Goal: Task Accomplishment & Management: Manage account settings

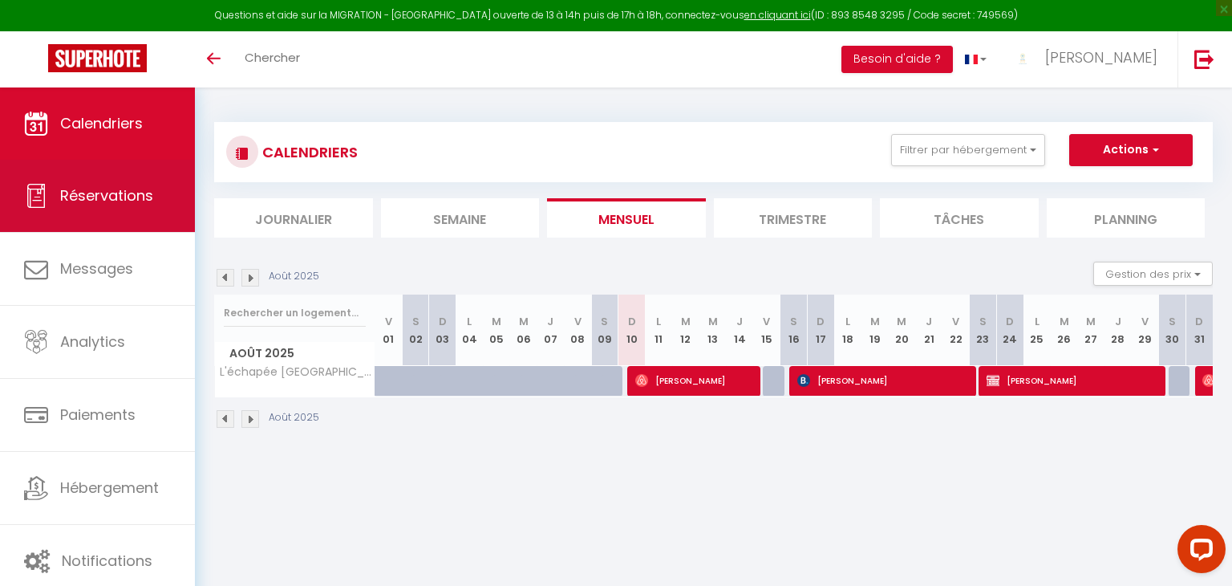
click at [98, 186] on span "Réservations" at bounding box center [106, 195] width 93 height 20
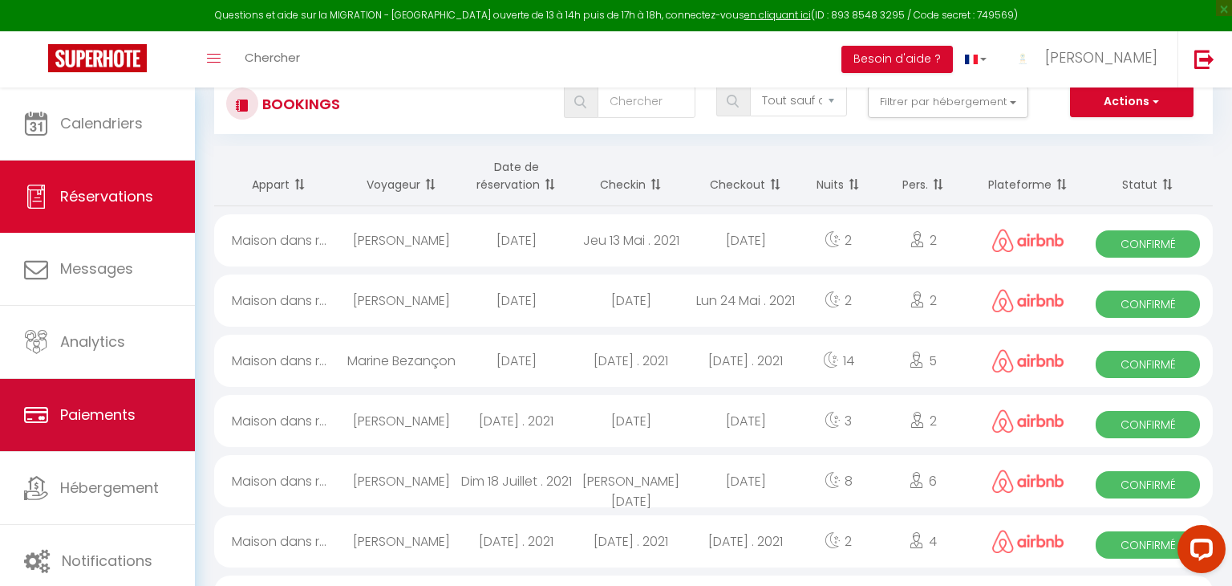
scroll to position [58, 0]
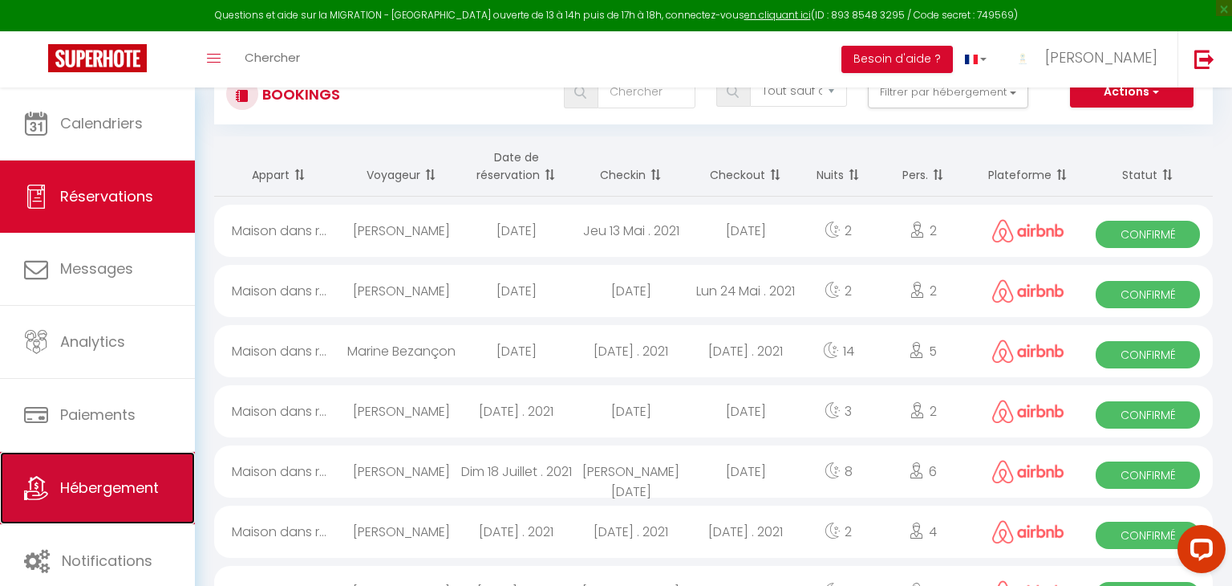
click at [80, 494] on span "Hébergement" at bounding box center [109, 487] width 99 height 20
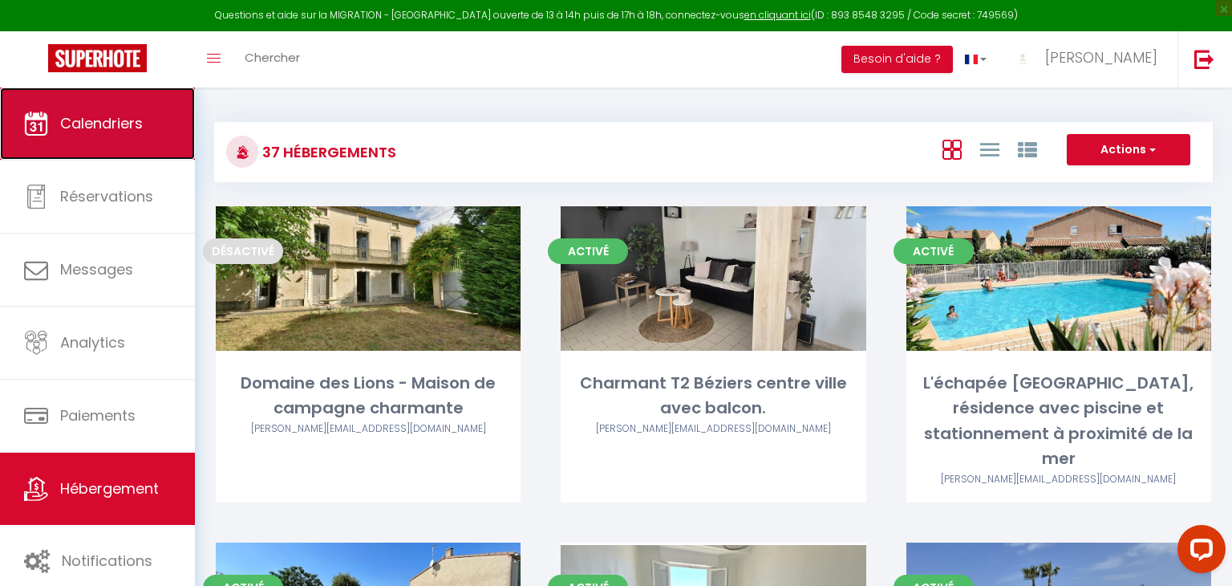
click at [132, 134] on link "Calendriers" at bounding box center [97, 123] width 195 height 72
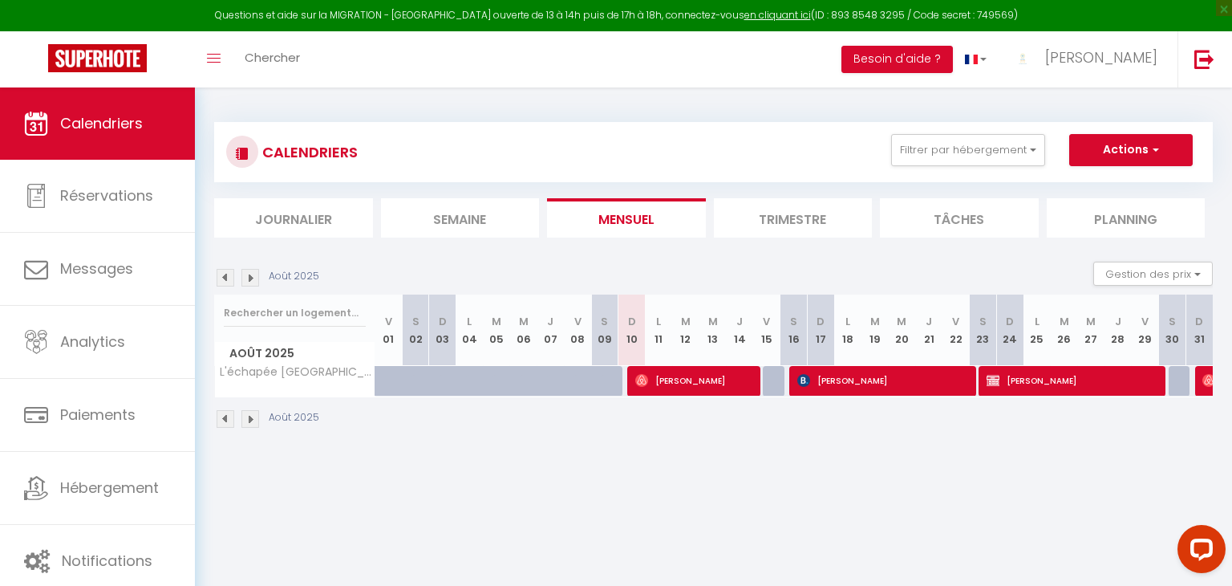
click at [481, 214] on li "Semaine" at bounding box center [460, 217] width 159 height 39
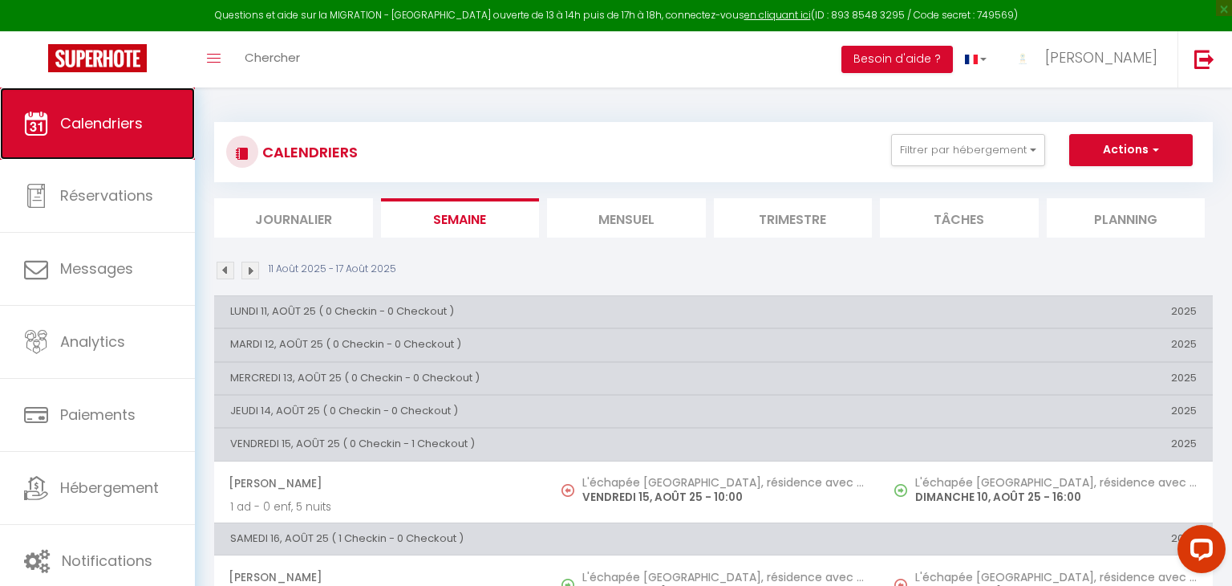
click at [107, 119] on span "Calendriers" at bounding box center [101, 123] width 83 height 20
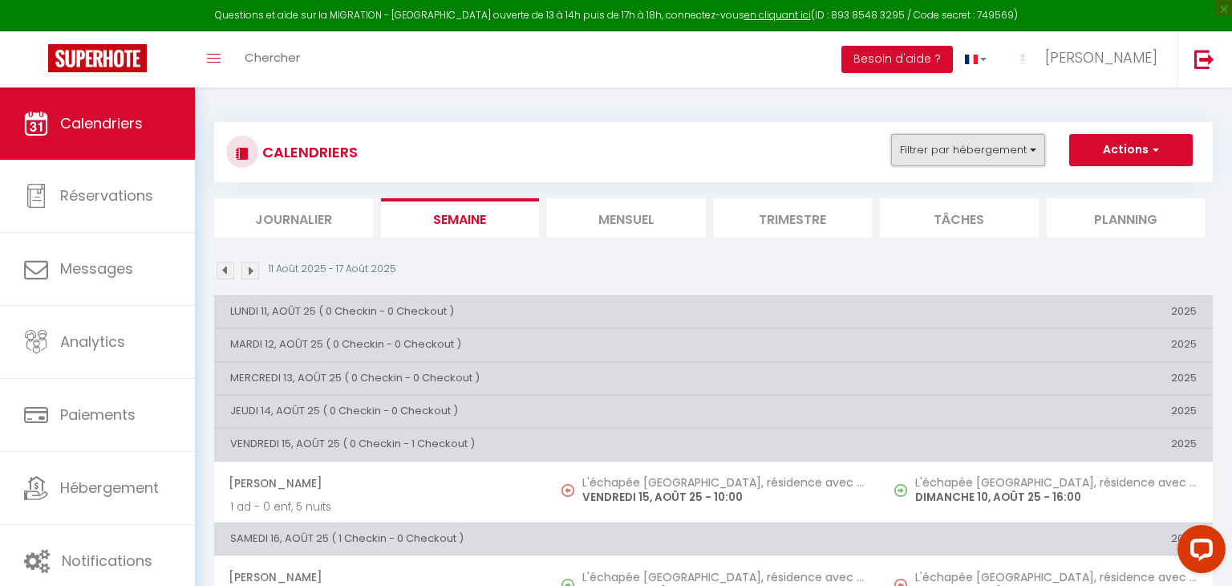
click at [959, 149] on button "Filtrer par hébergement" at bounding box center [968, 150] width 154 height 32
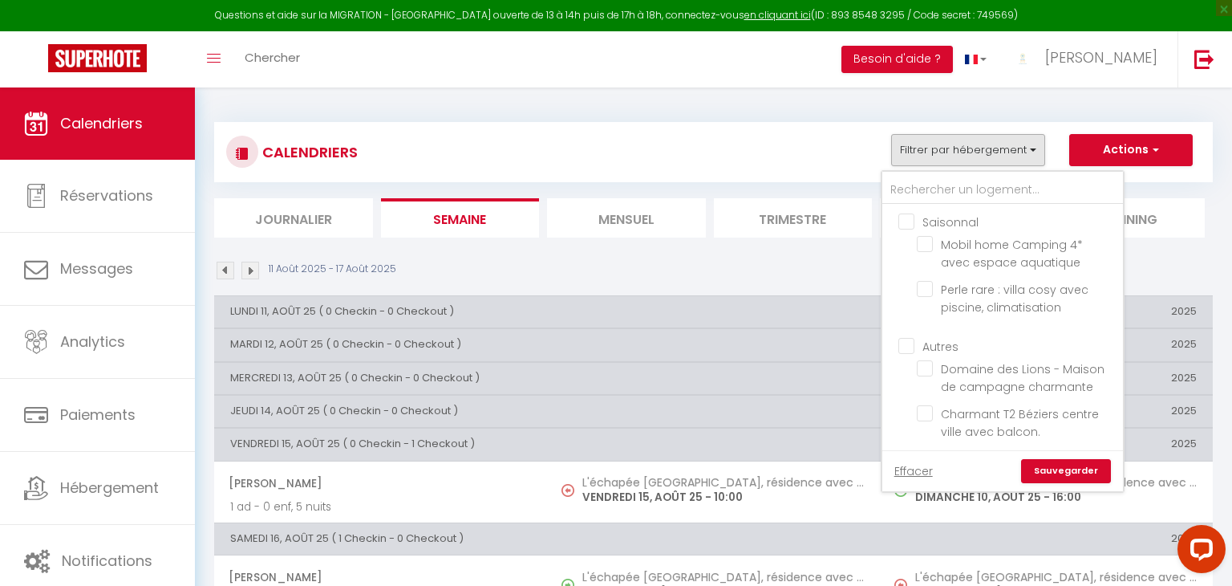
click at [906, 218] on input "Saisonnal" at bounding box center [1018, 221] width 241 height 16
checkbox input "true"
checkbox input "false"
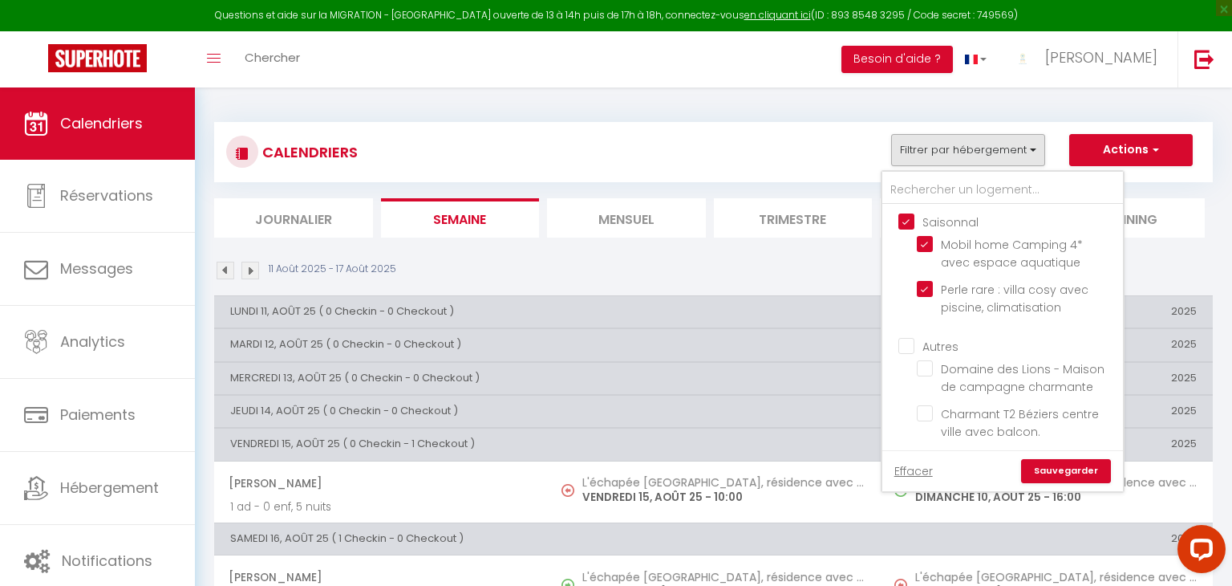
checkbox input "false"
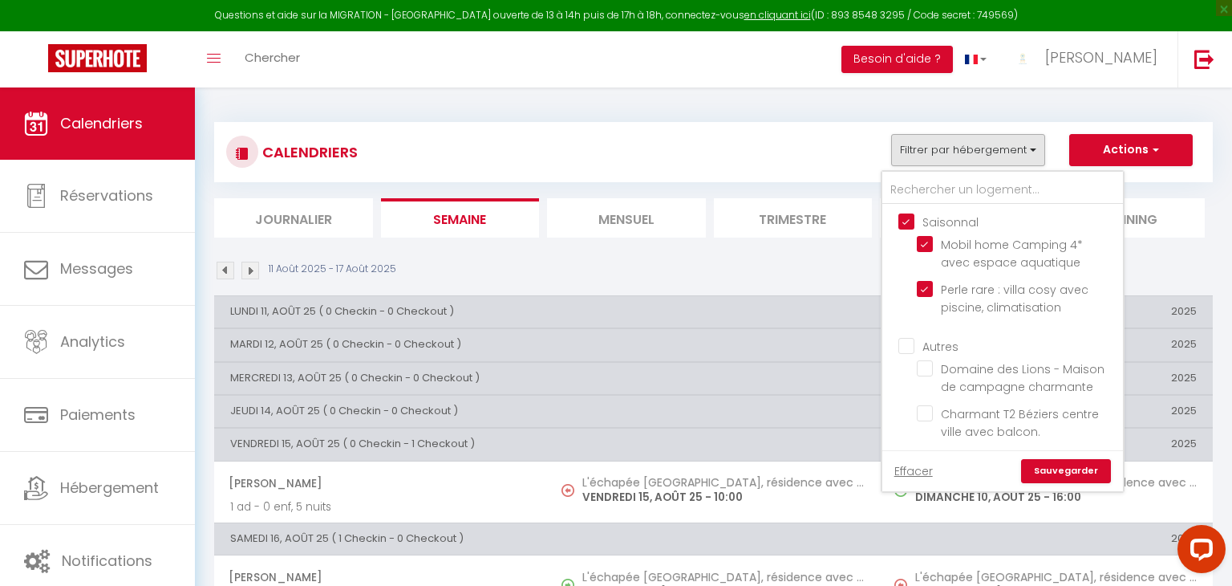
checkbox input "false"
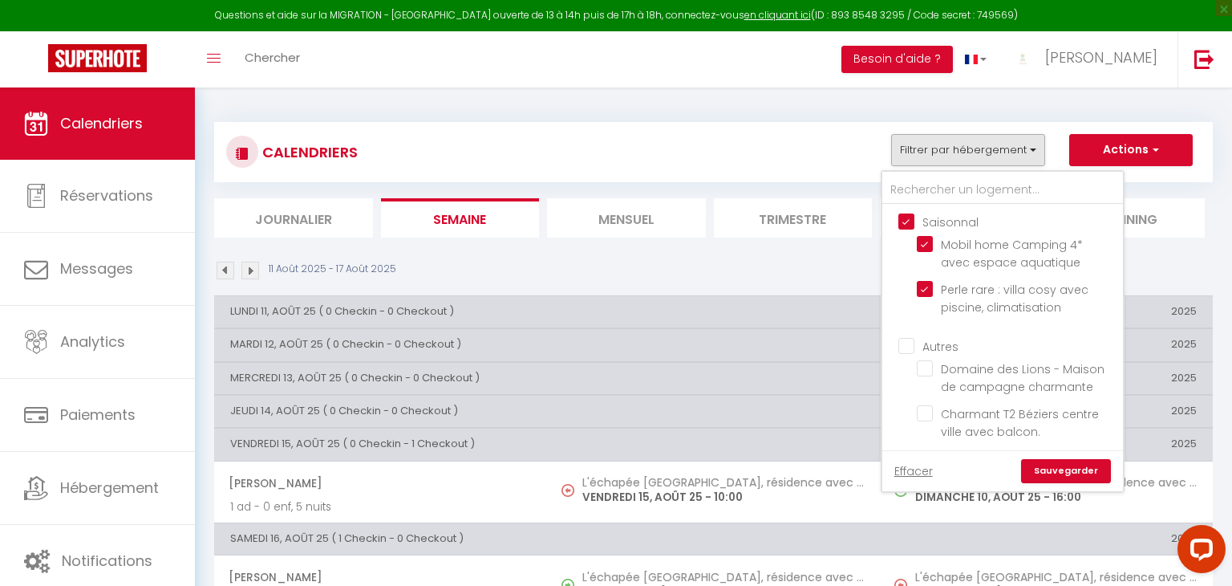
checkbox input "false"
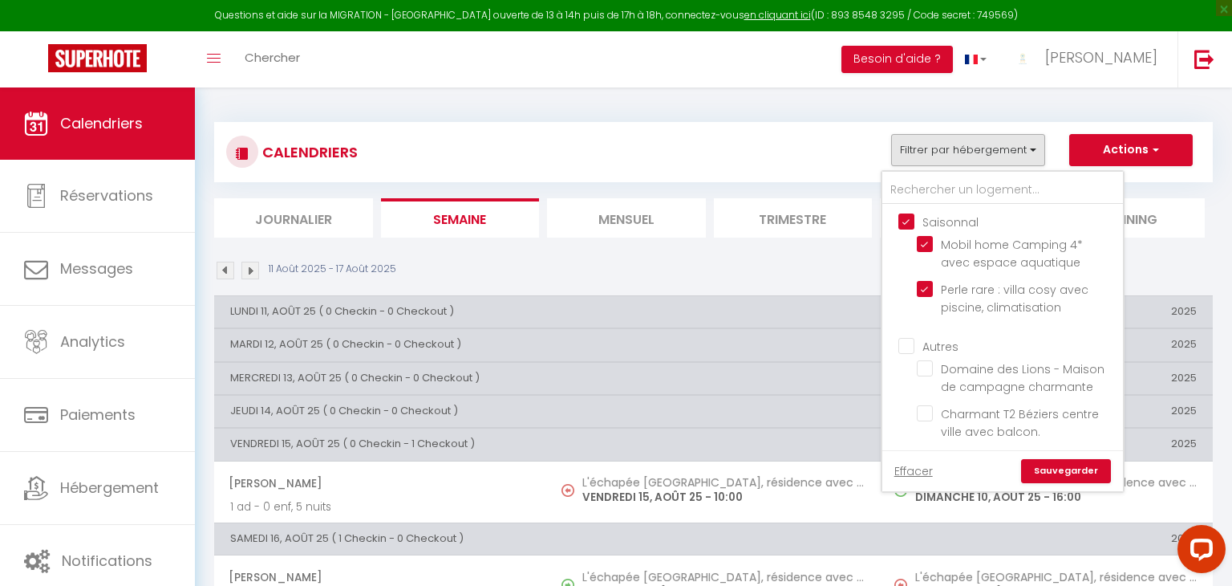
checkbox input "false"
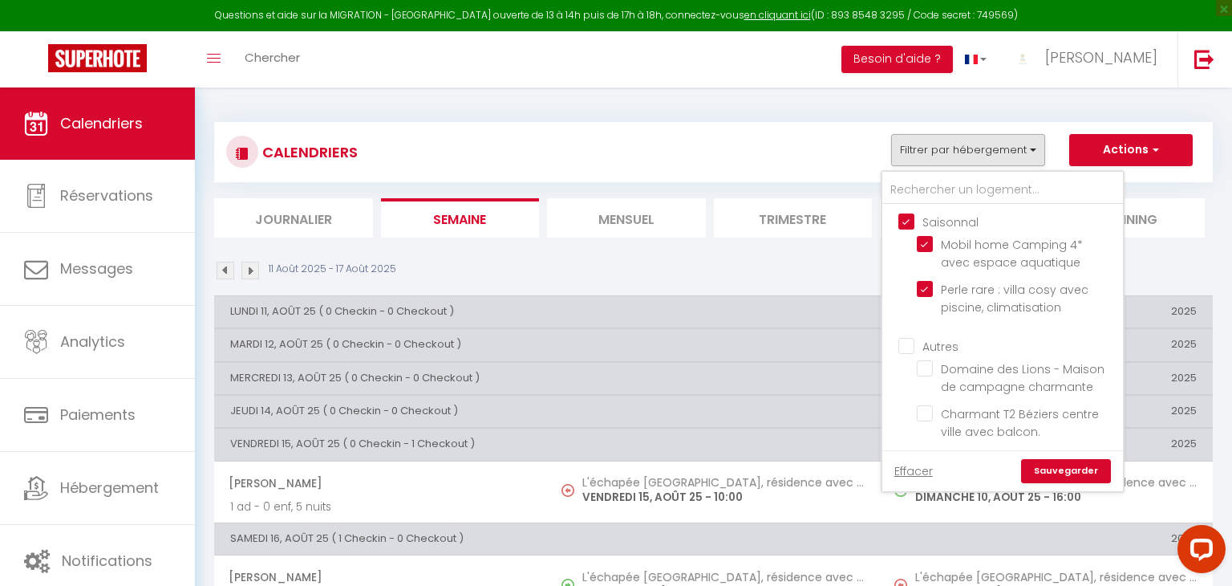
checkbox input "false"
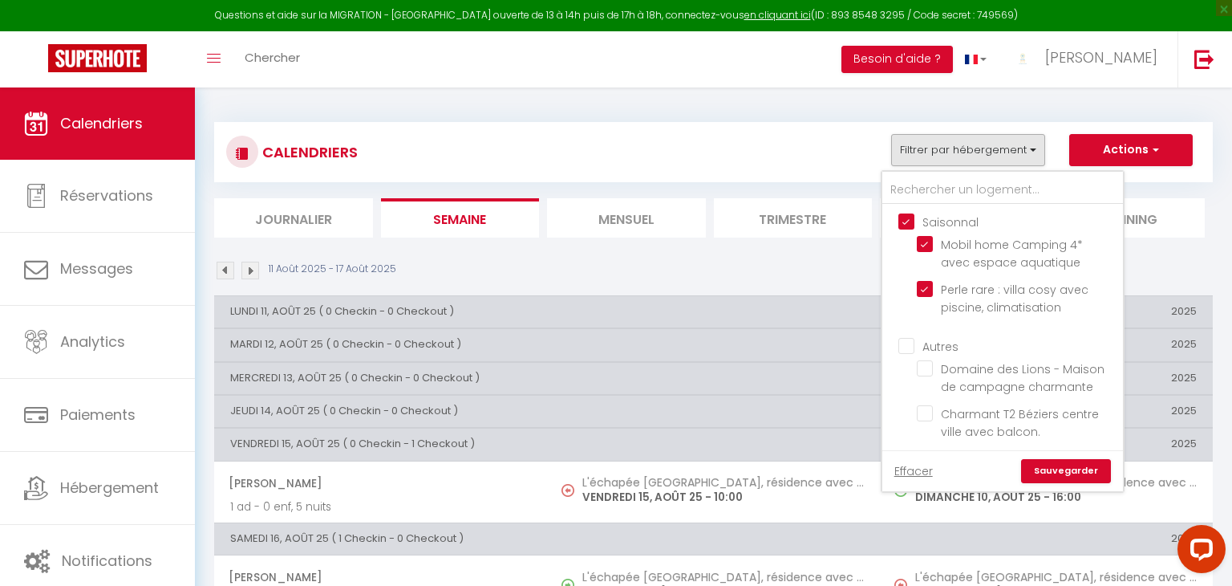
checkbox input "false"
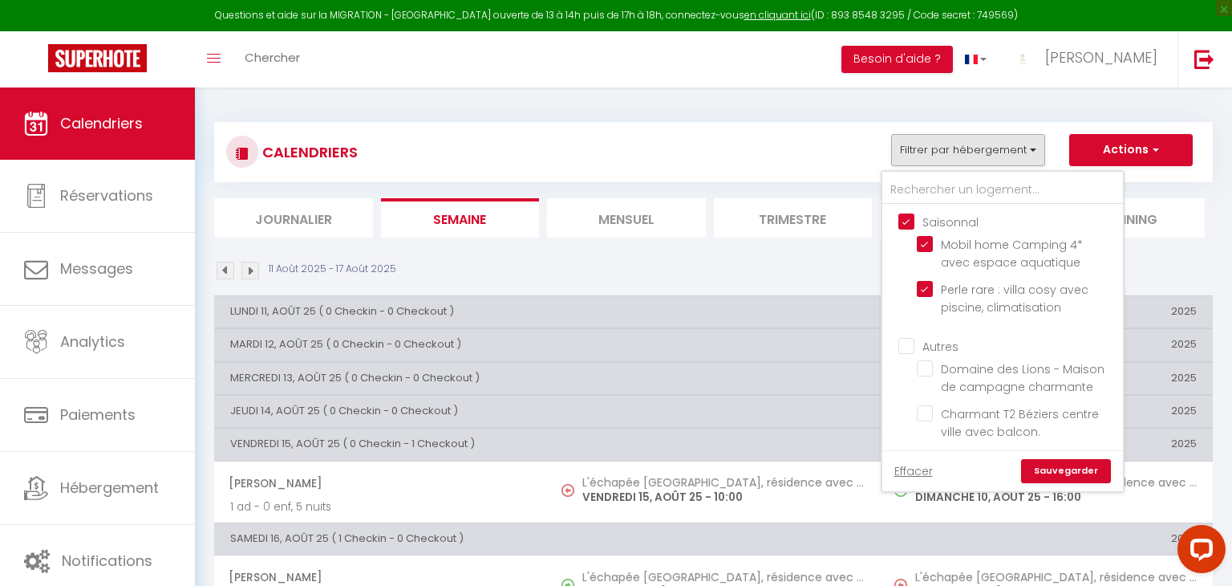
checkbox input "false"
click at [906, 218] on input "Saisonnal" at bounding box center [1018, 221] width 241 height 16
checkbox input "false"
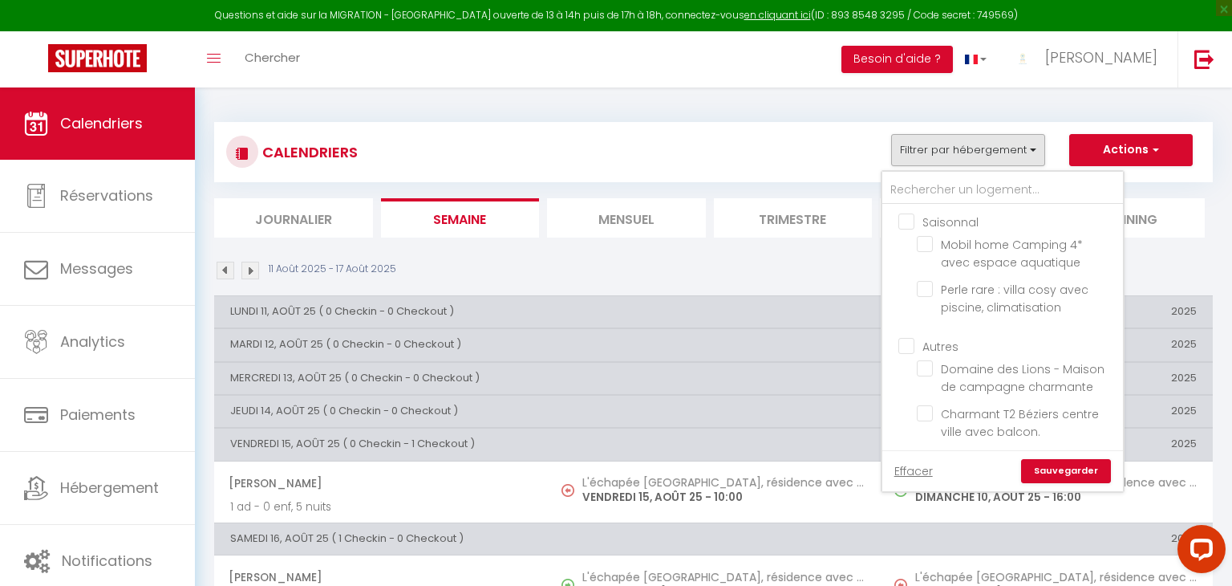
checkbox input "false"
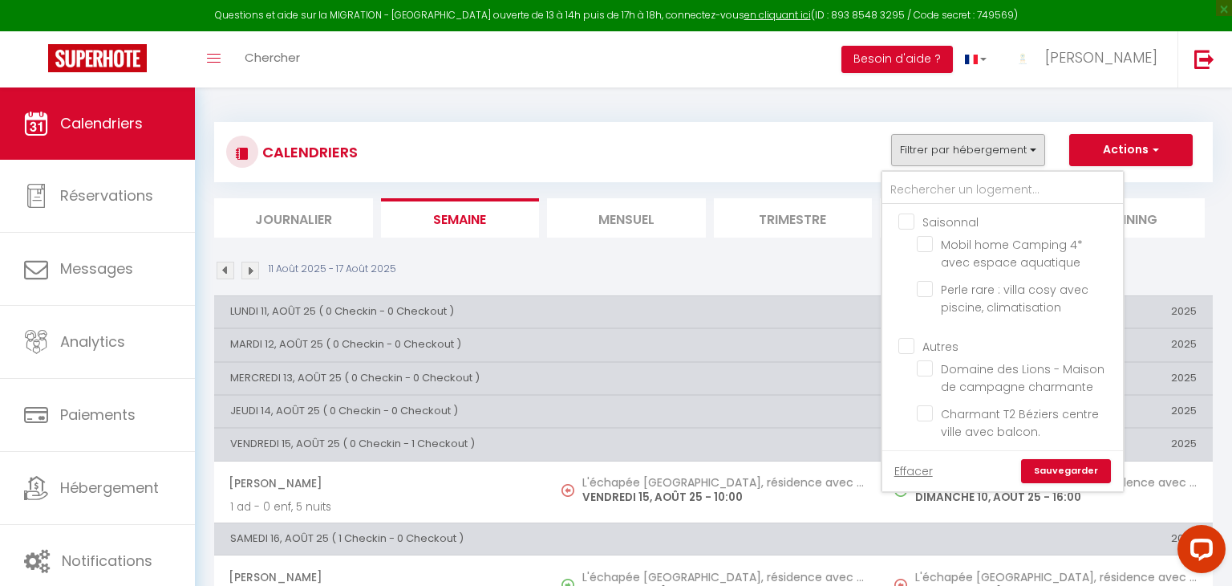
checkbox input "false"
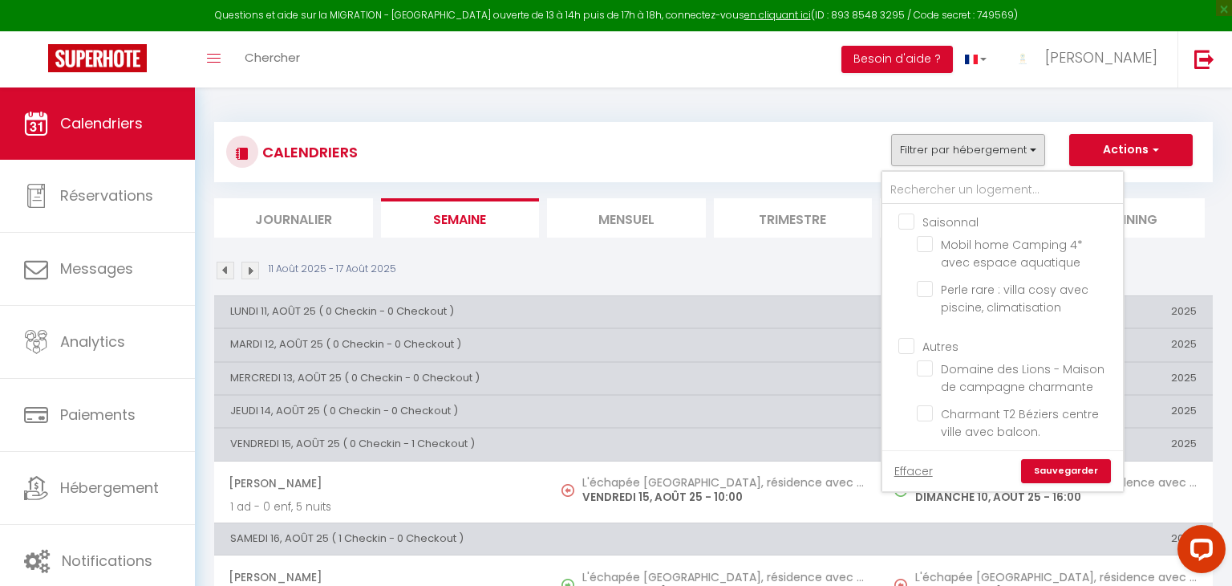
checkbox input "false"
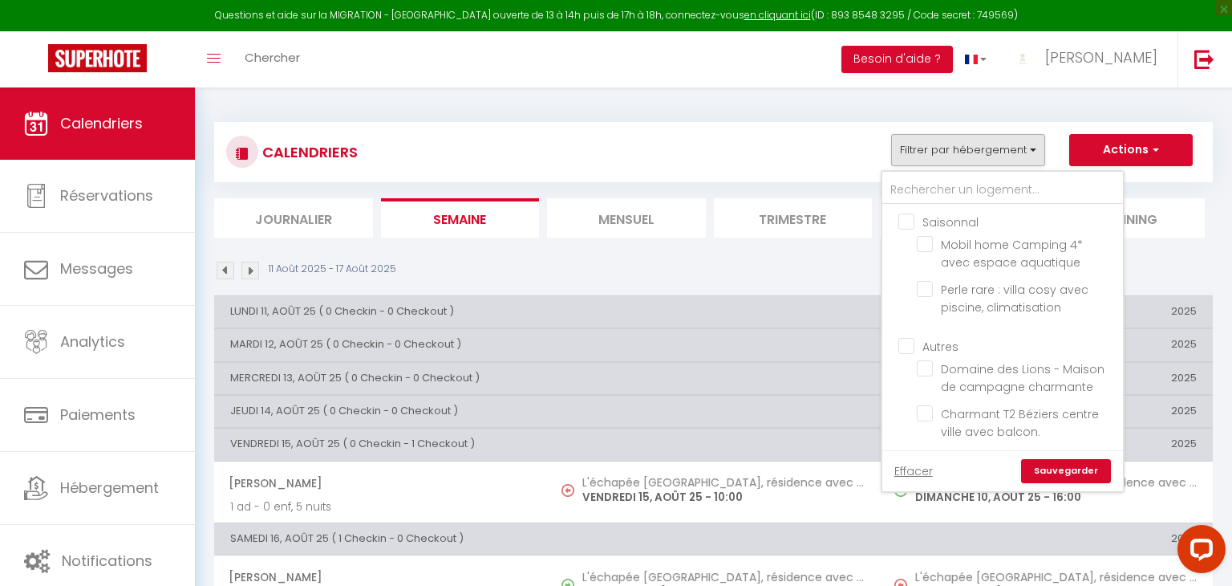
checkbox input "false"
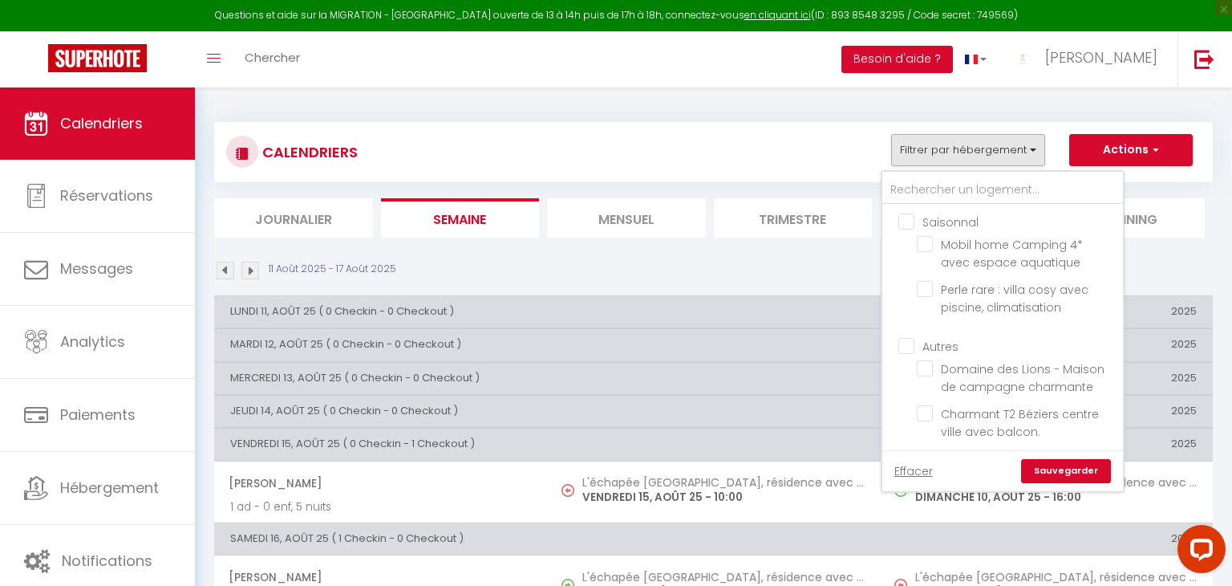
checkbox input "false"
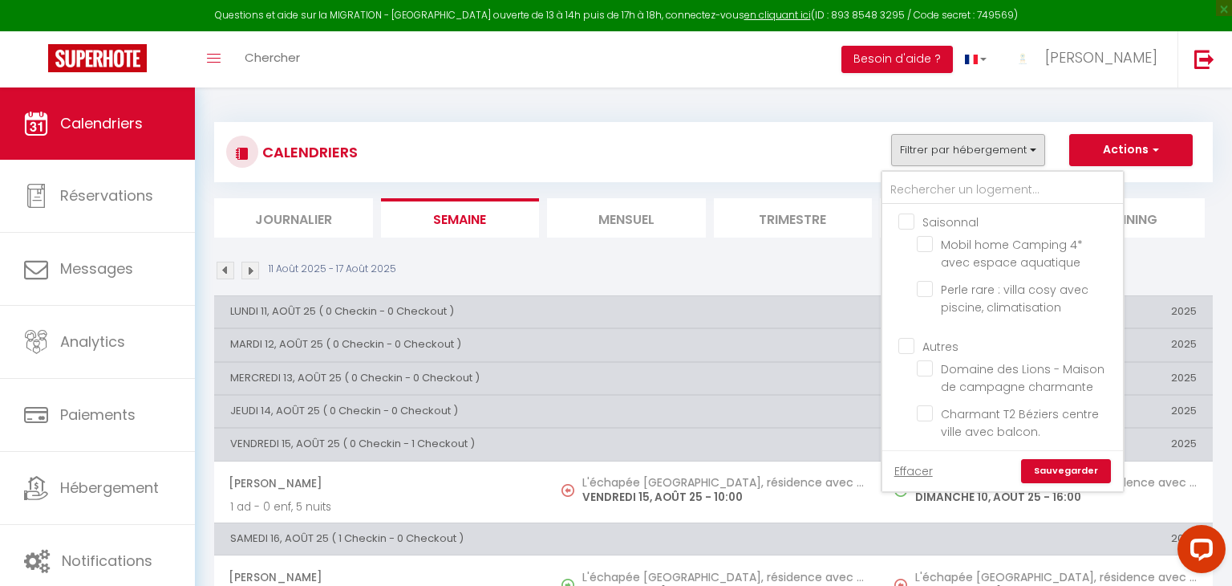
checkbox input "false"
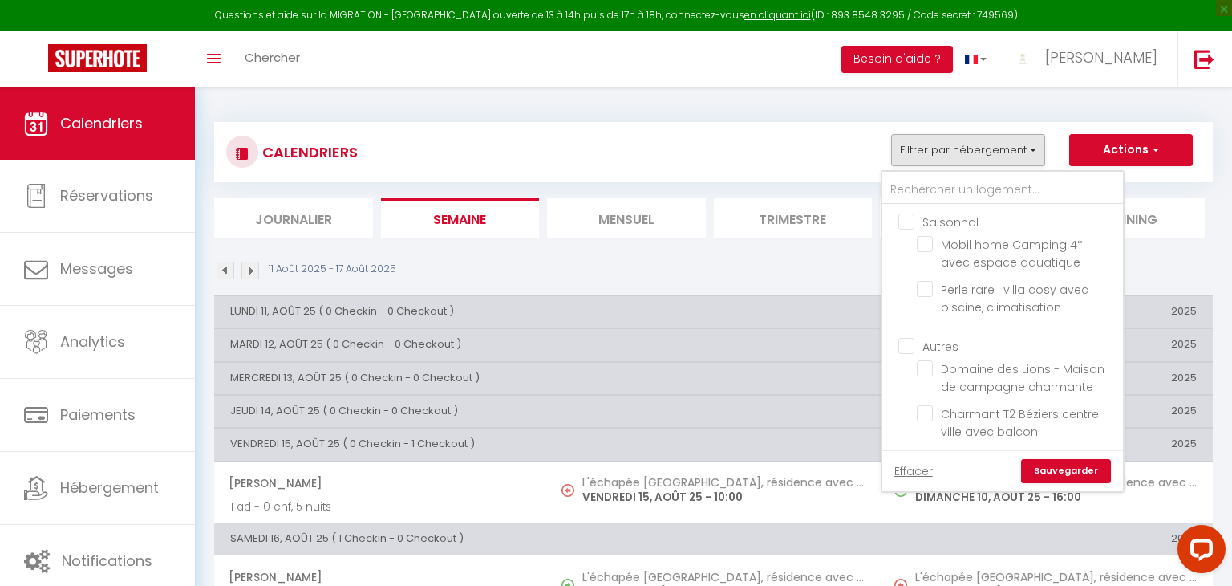
checkbox input "false"
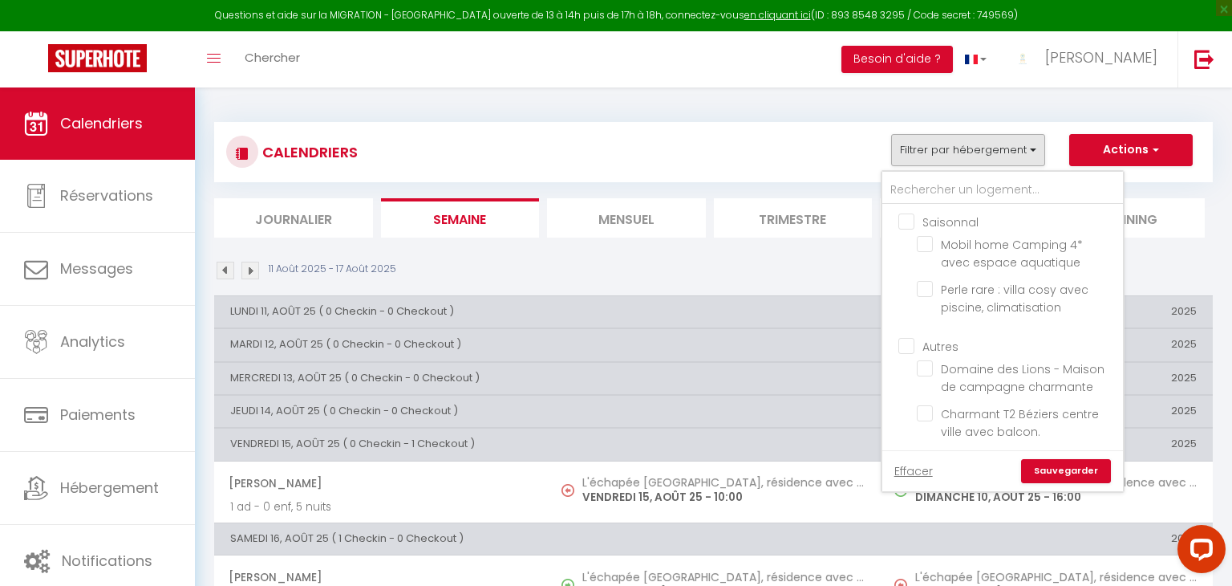
checkbox input "false"
click at [906, 343] on input "Autres" at bounding box center [1018, 345] width 241 height 16
checkbox input "true"
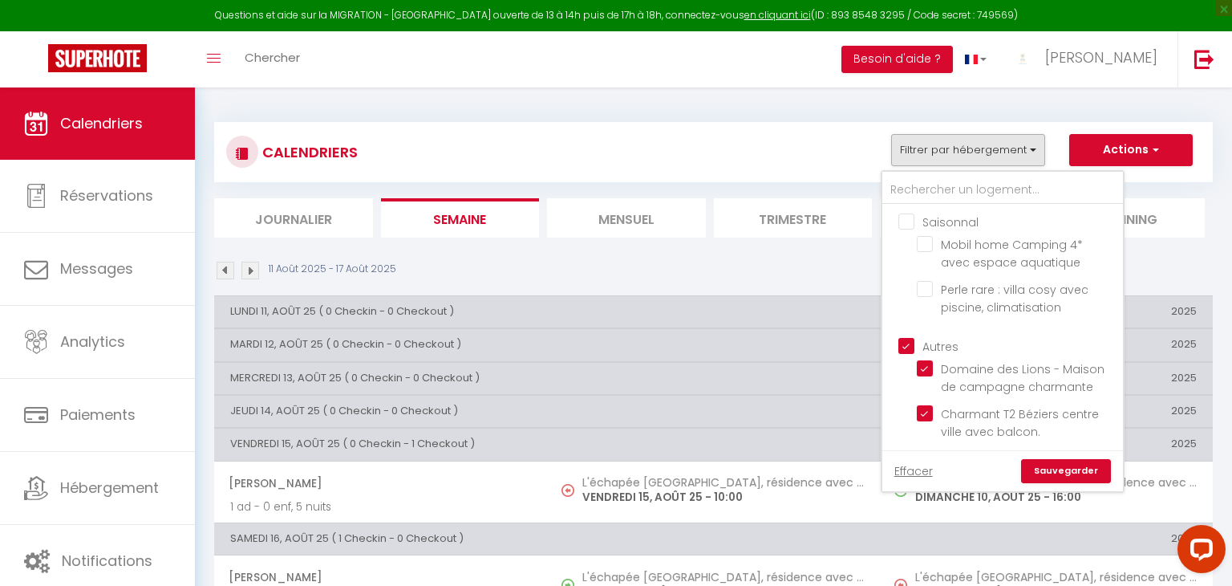
checkbox input "true"
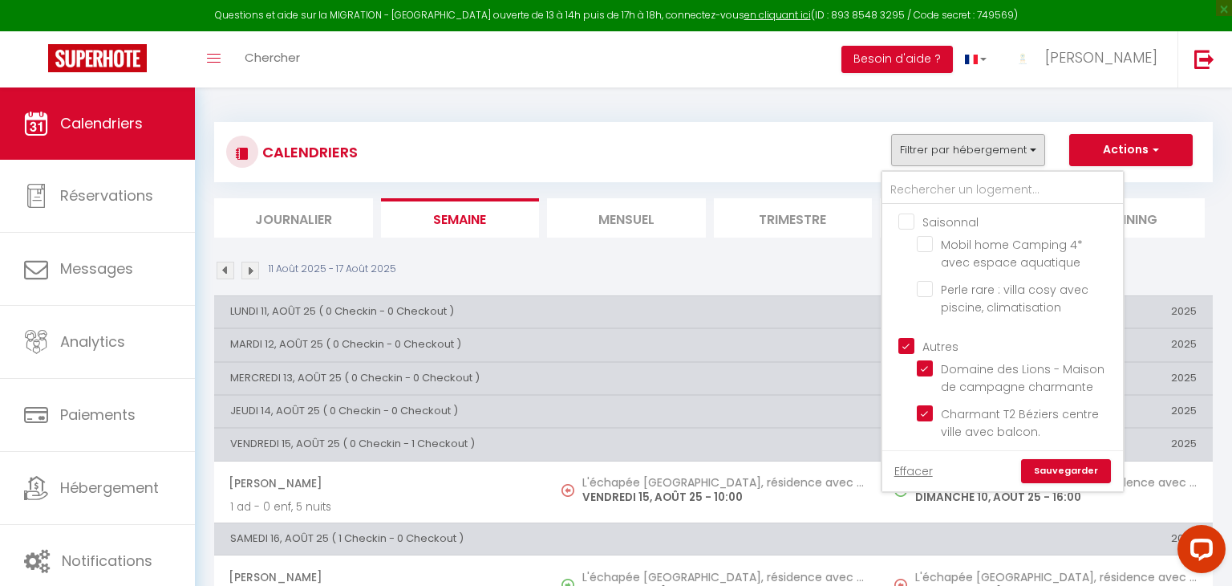
checkbox input "true"
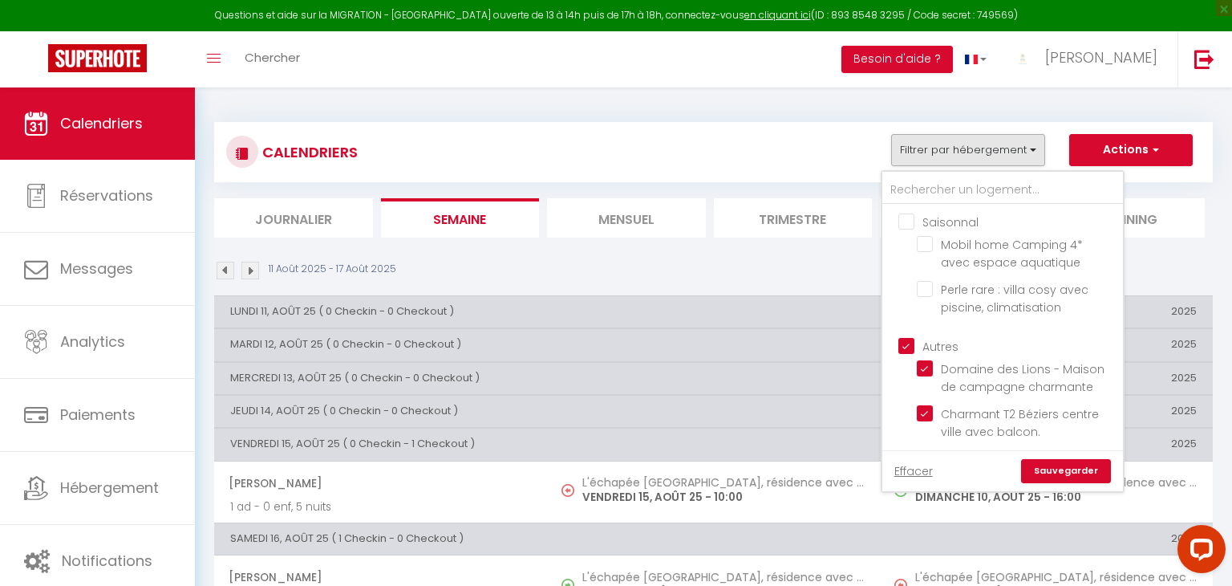
checkbox input "true"
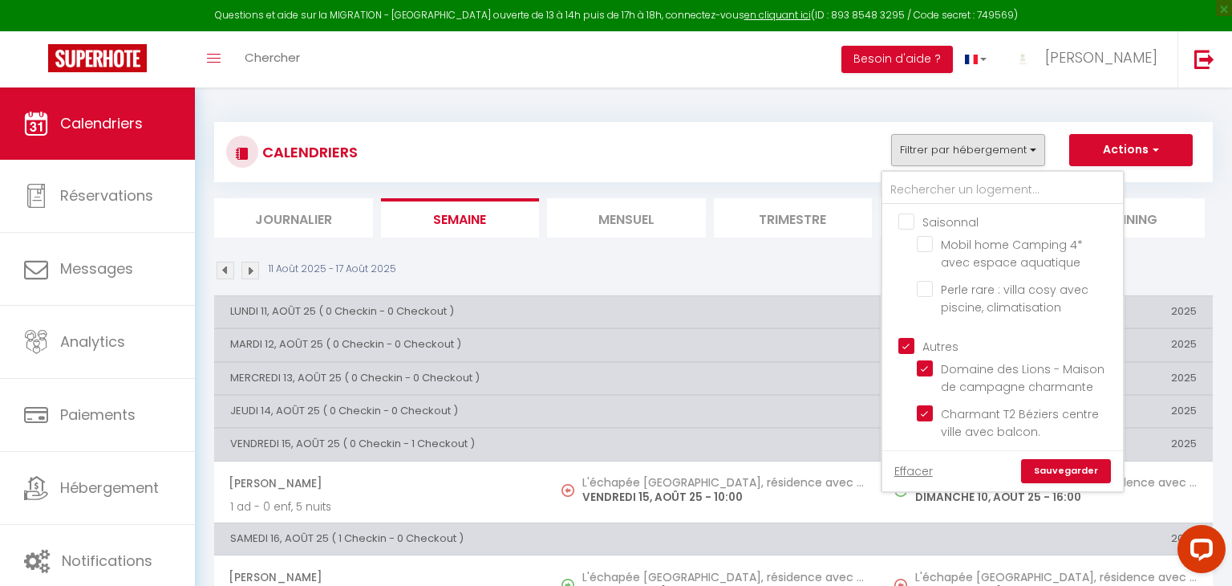
checkbox input "true"
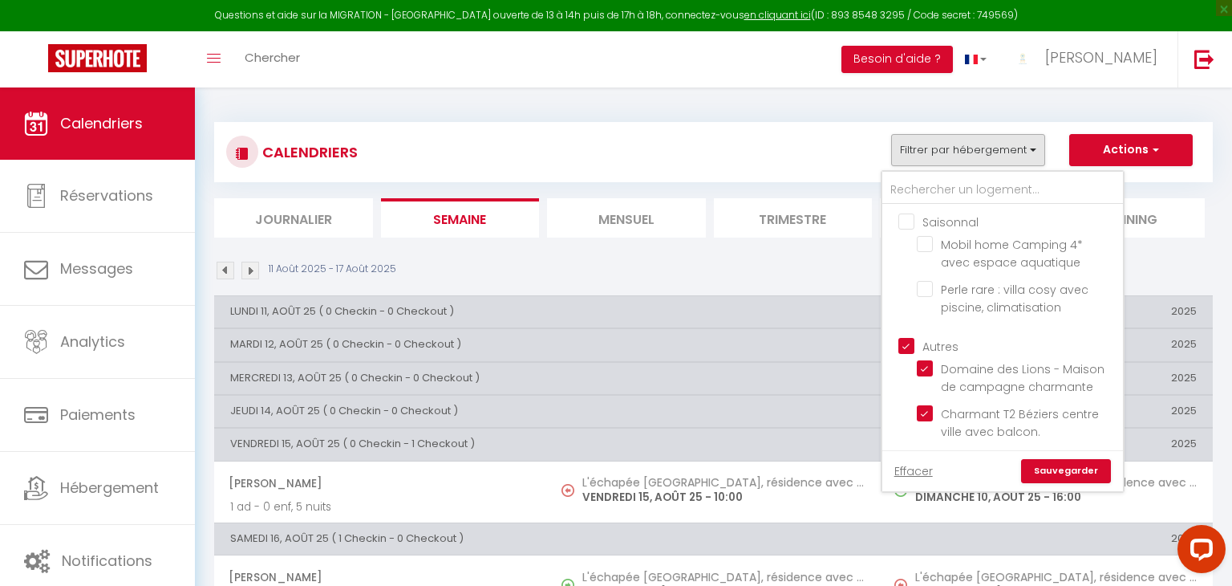
checkbox input "true"
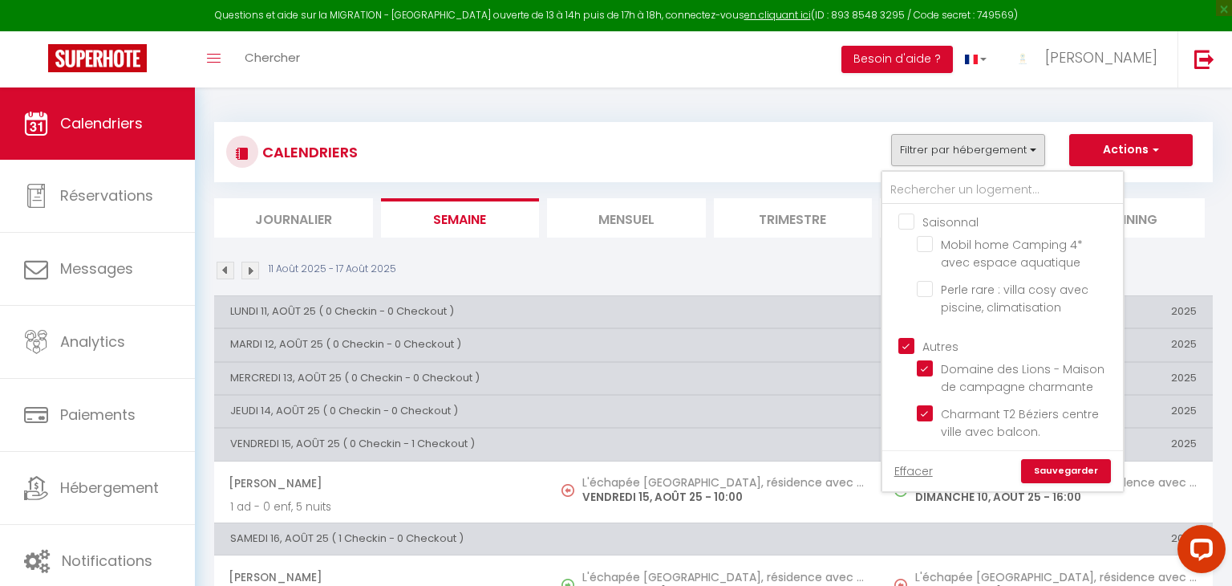
checkbox input "true"
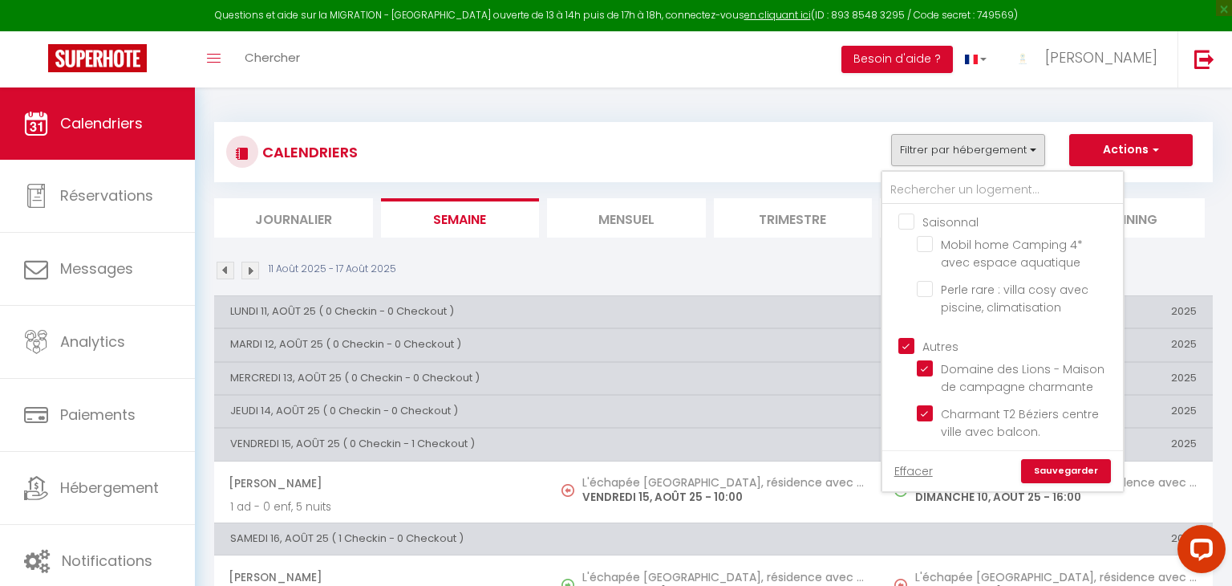
checkbox input "true"
click at [1074, 476] on link "Sauvegarder" at bounding box center [1066, 471] width 90 height 24
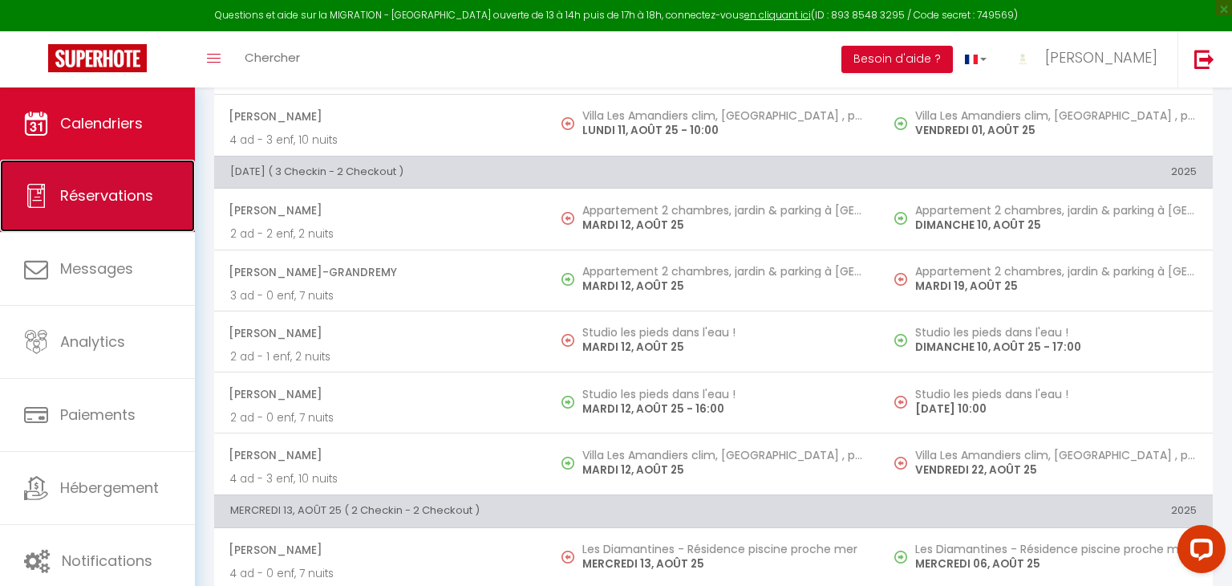
click at [103, 216] on link "Réservations" at bounding box center [97, 196] width 195 height 72
select select "not_cancelled"
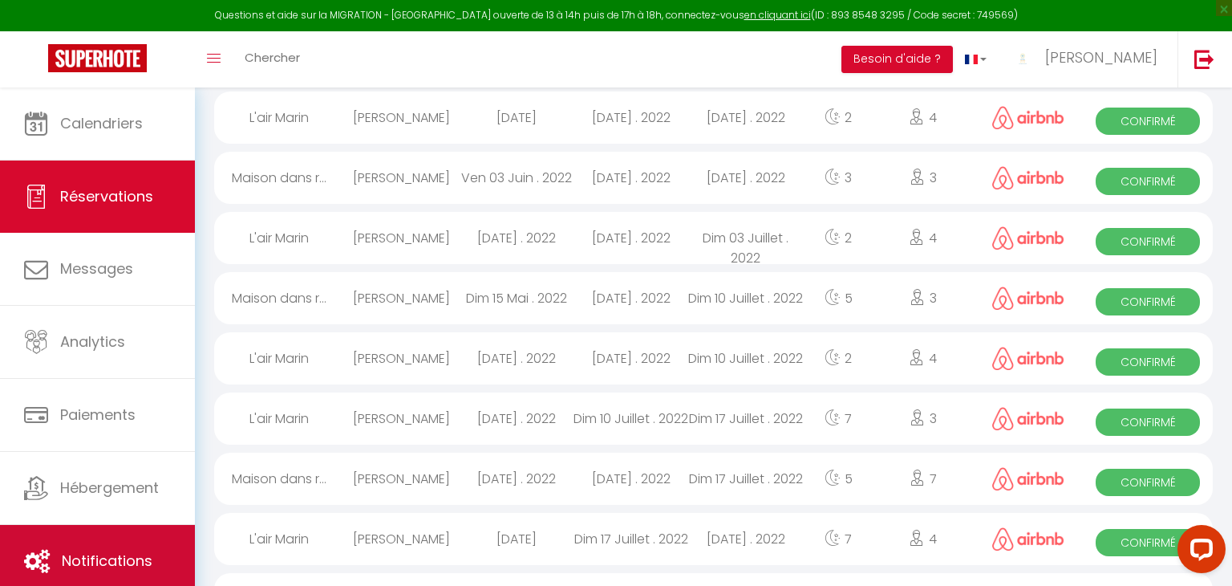
scroll to position [1082, 0]
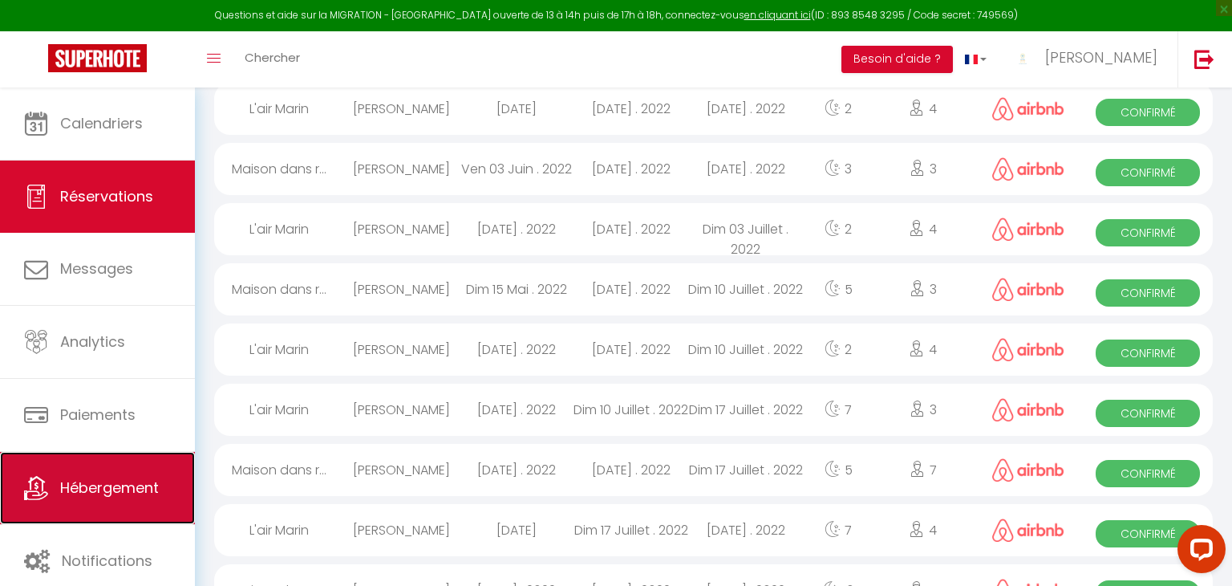
click at [112, 497] on span "Hébergement" at bounding box center [109, 487] width 99 height 20
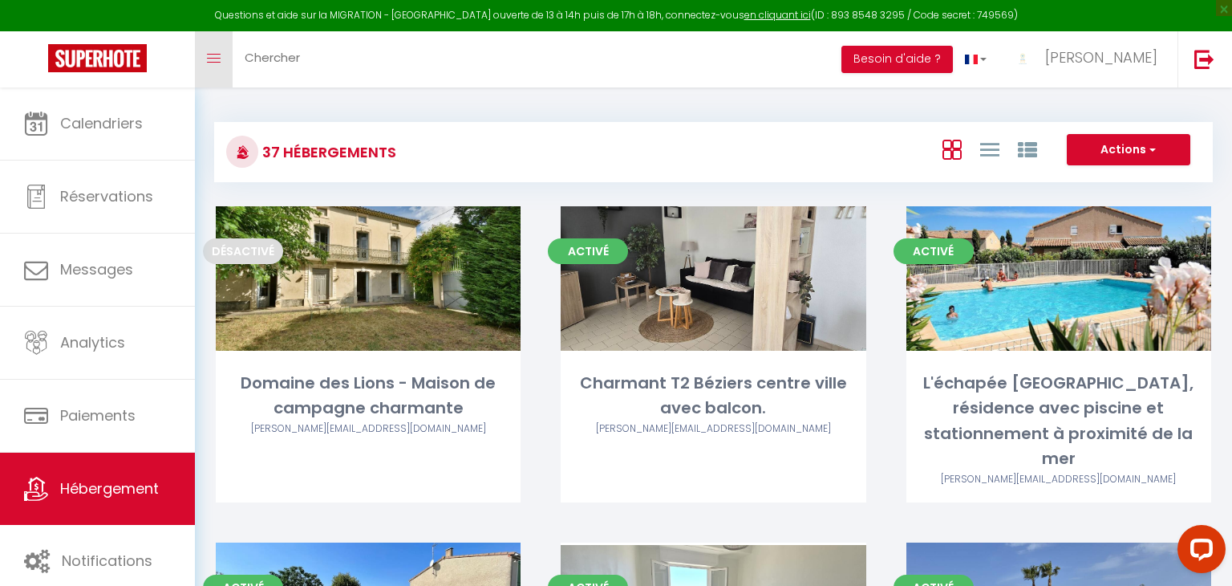
click at [217, 64] on link "Toggle menubar" at bounding box center [214, 59] width 38 height 56
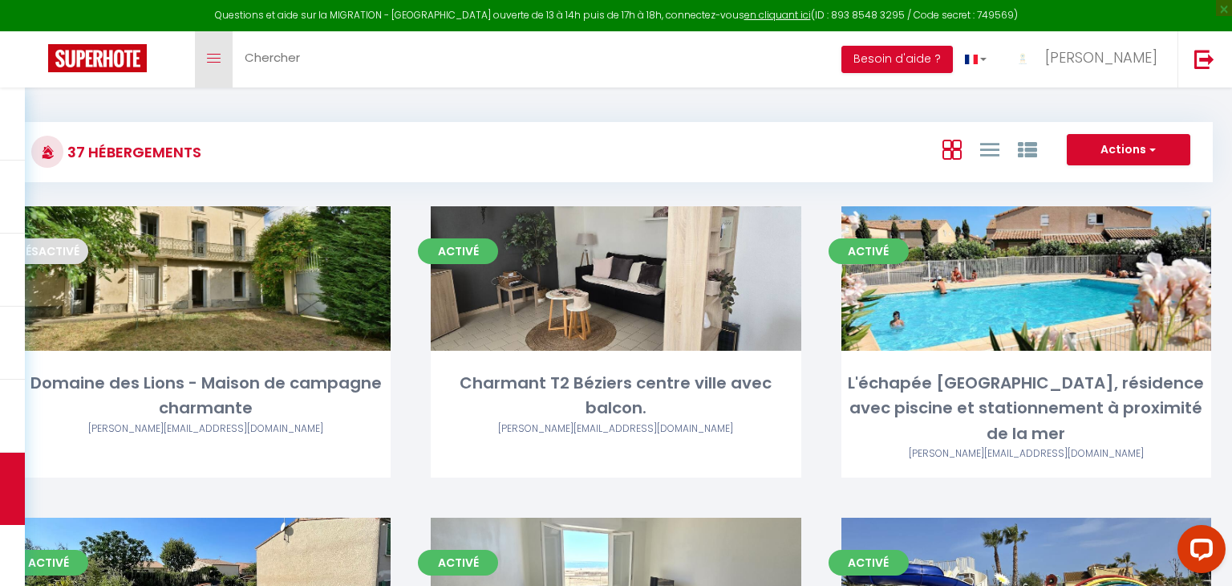
click at [217, 64] on link "Toggle menubar" at bounding box center [214, 59] width 38 height 56
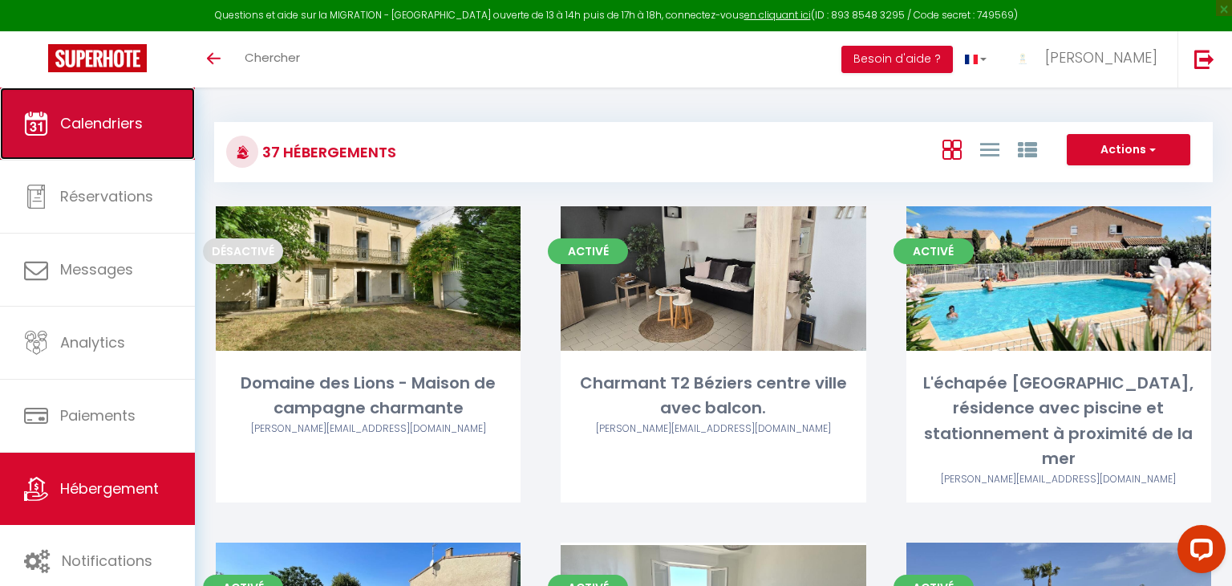
click at [68, 141] on link "Calendriers" at bounding box center [97, 123] width 195 height 72
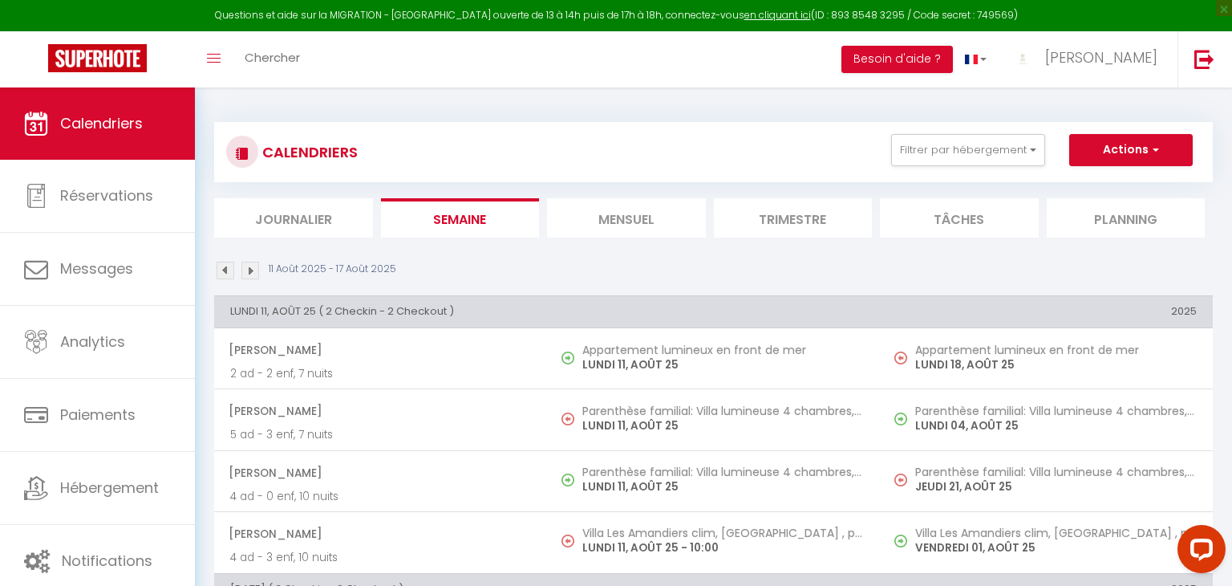
click at [306, 224] on li "Journalier" at bounding box center [293, 217] width 159 height 39
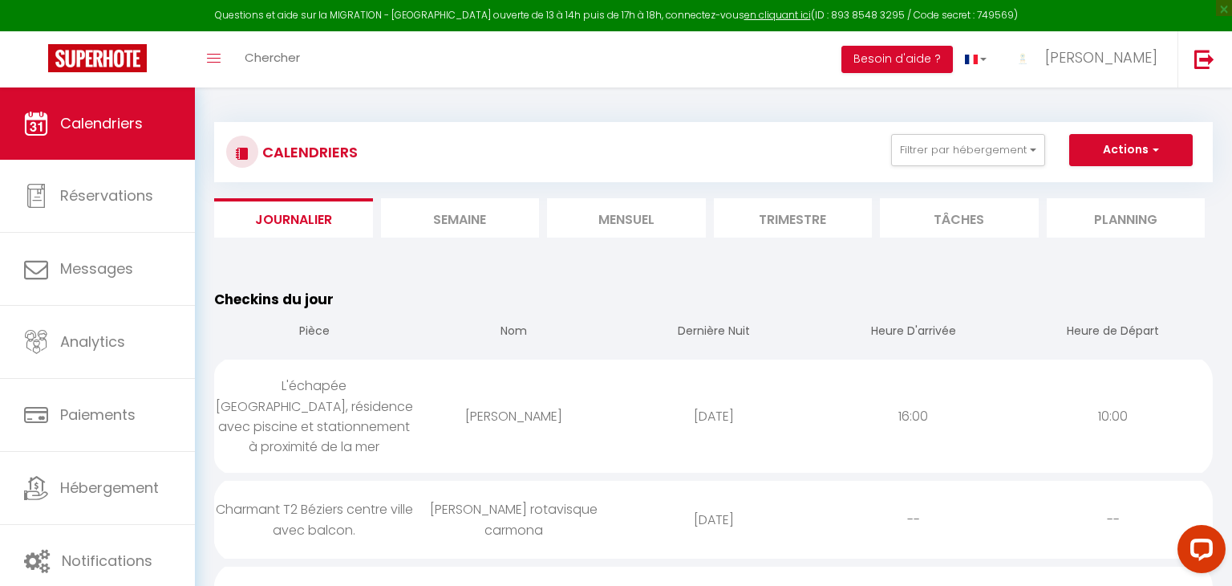
click at [591, 210] on li "Mensuel" at bounding box center [626, 217] width 159 height 39
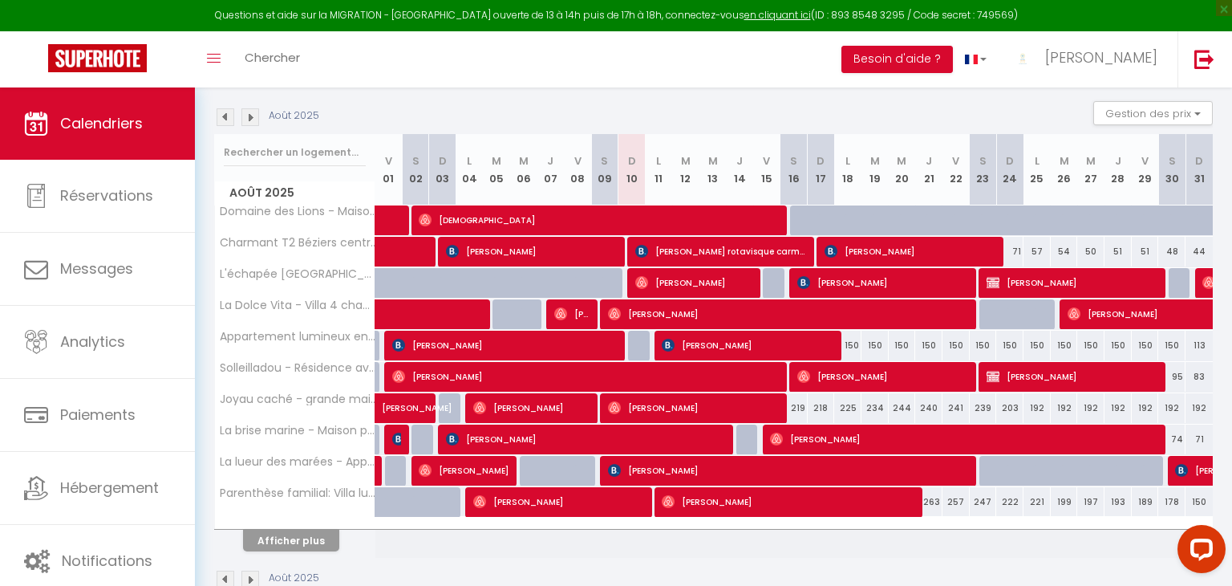
scroll to position [196, 0]
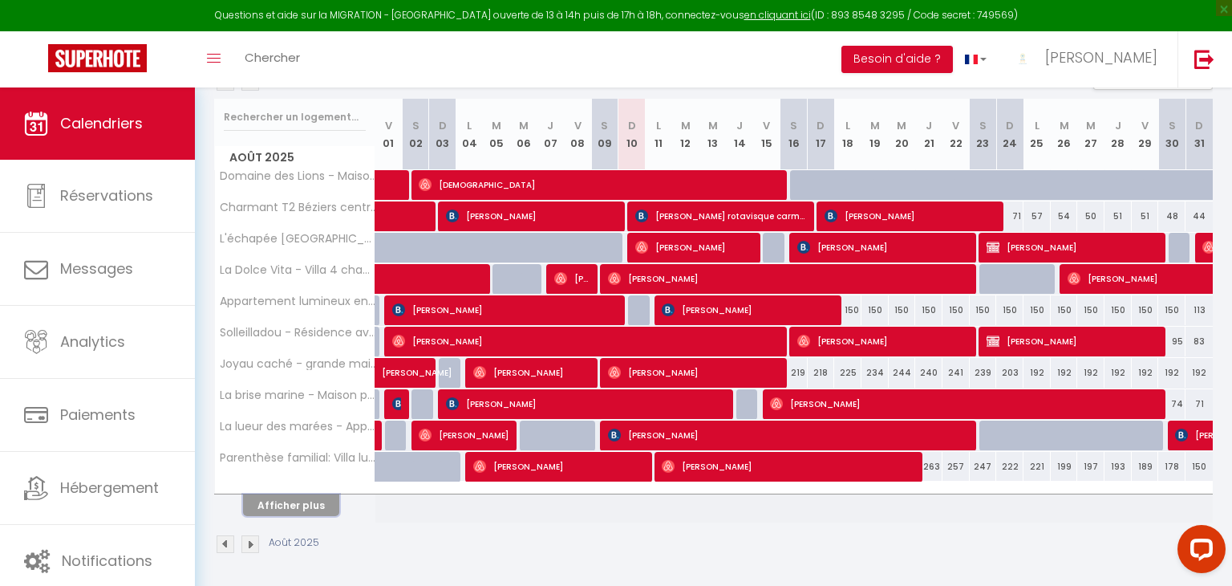
click at [284, 497] on button "Afficher plus" at bounding box center [291, 505] width 96 height 22
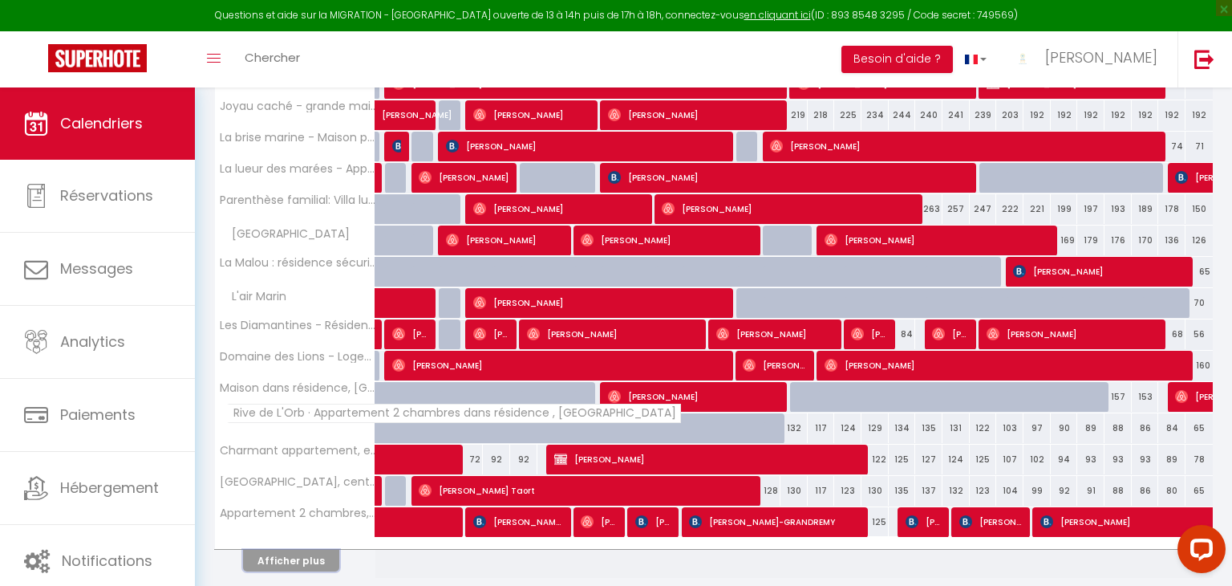
scroll to position [507, 0]
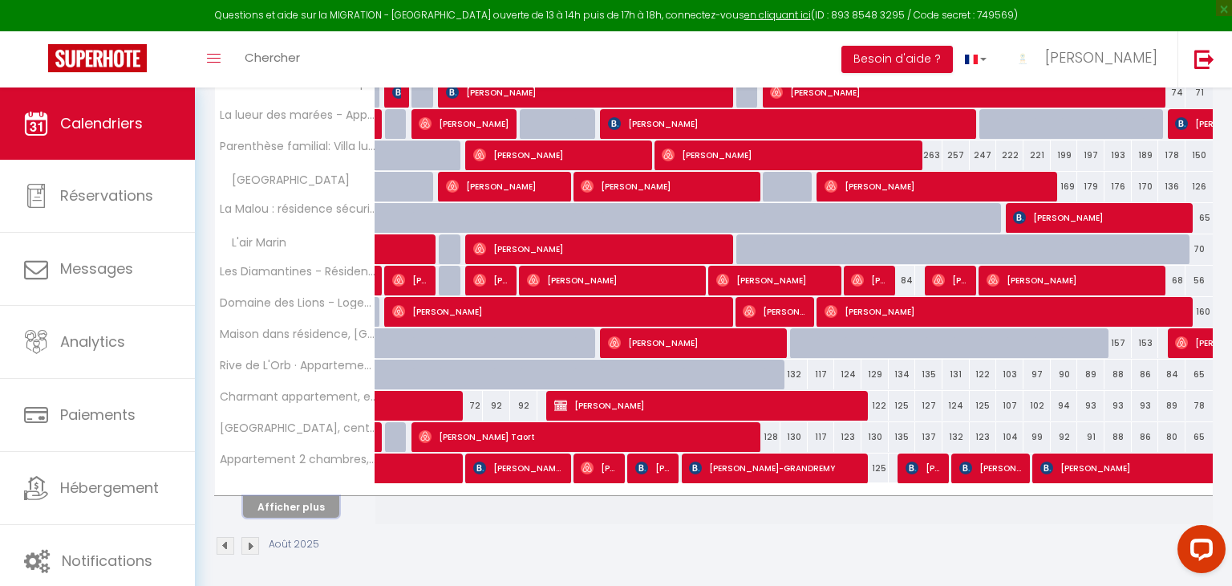
click at [299, 506] on button "Afficher plus" at bounding box center [291, 507] width 96 height 22
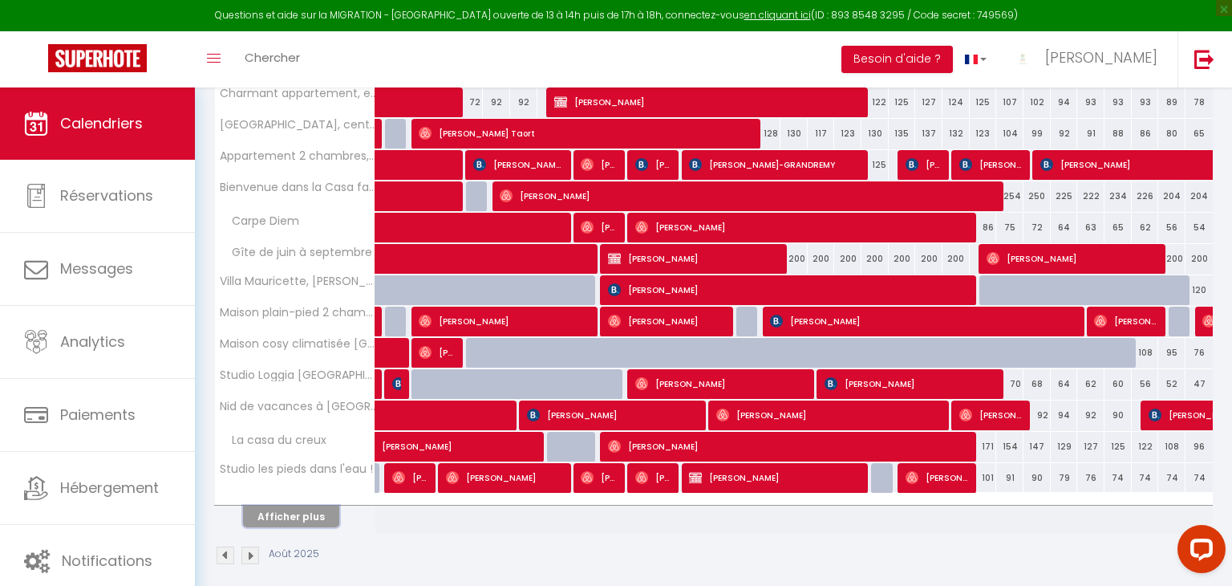
scroll to position [818, 0]
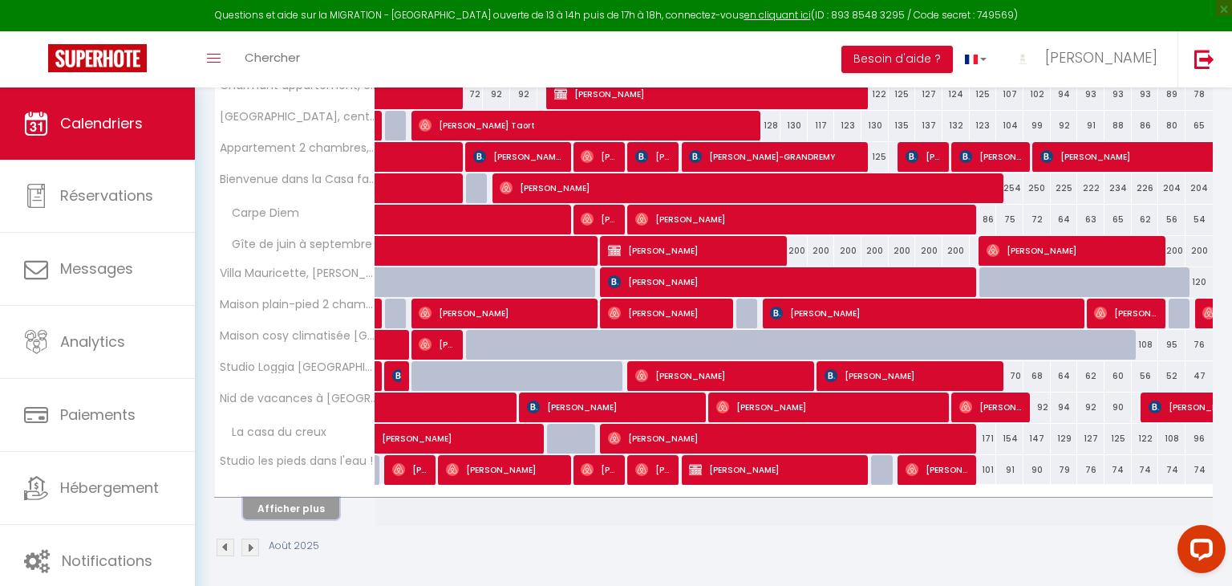
click at [288, 497] on button "Afficher plus" at bounding box center [291, 508] width 96 height 22
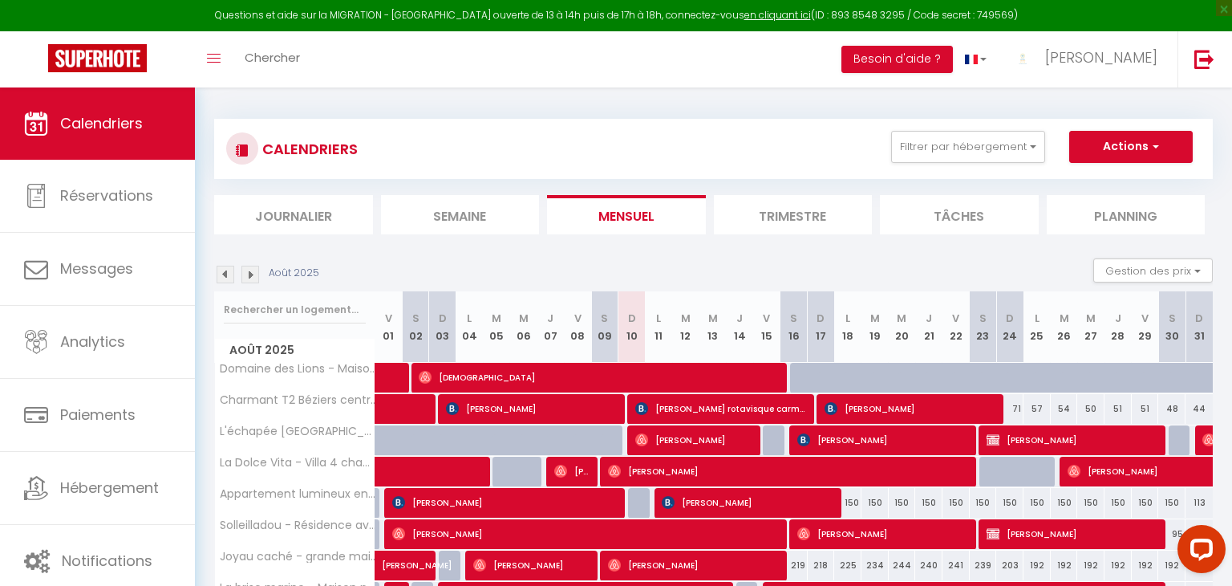
scroll to position [0, 0]
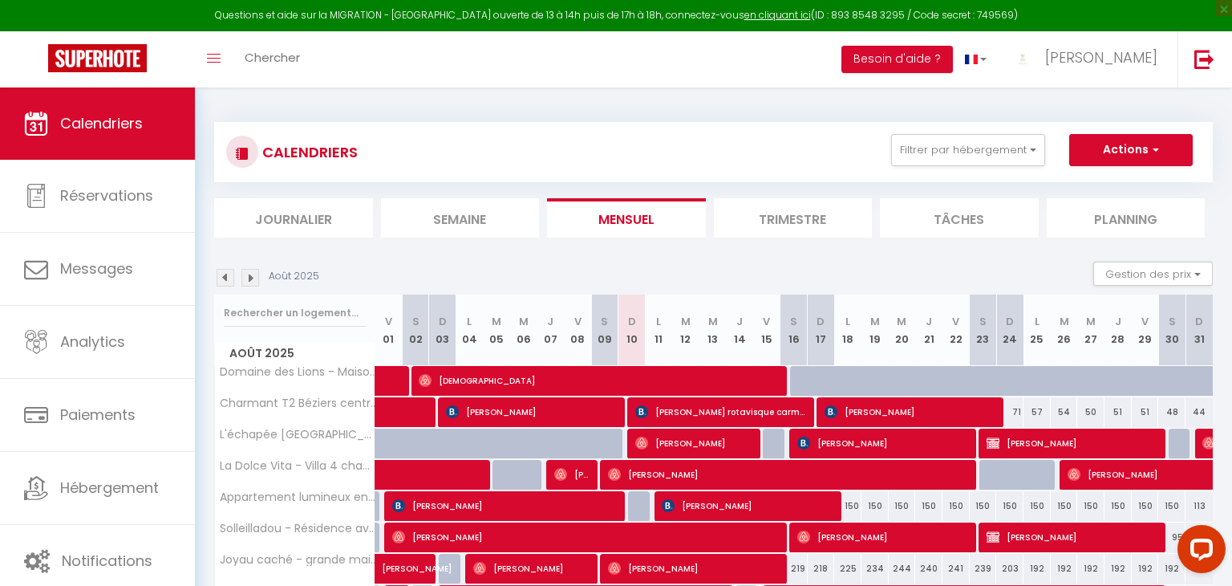
drag, startPoint x: 675, startPoint y: -32, endPoint x: 656, endPoint y: -70, distance: 42.0
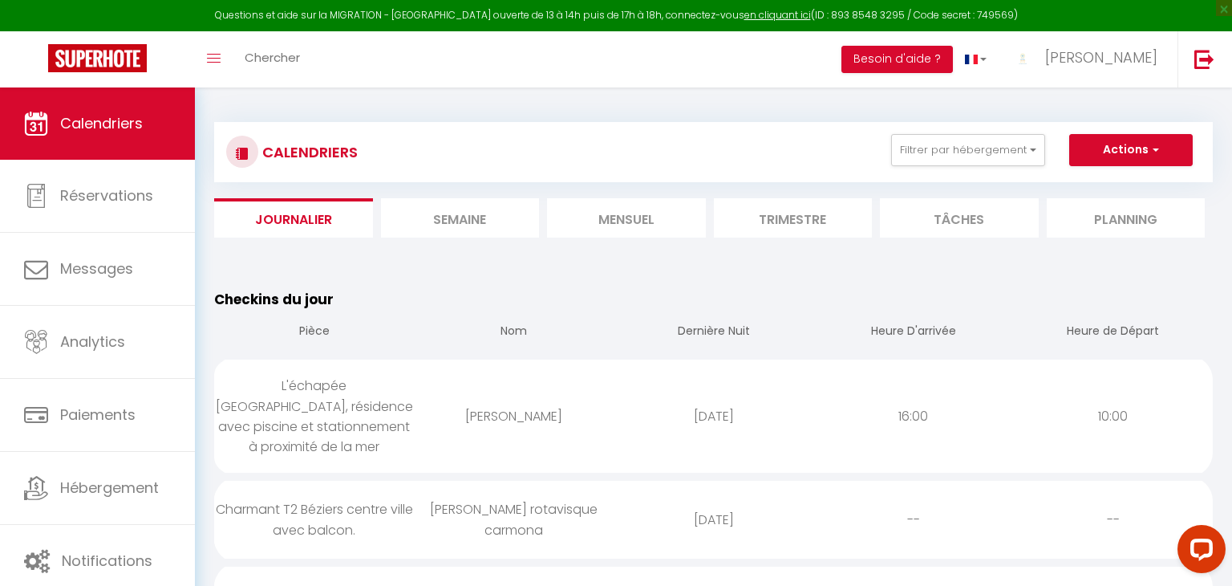
click at [619, 224] on li "Mensuel" at bounding box center [626, 217] width 159 height 39
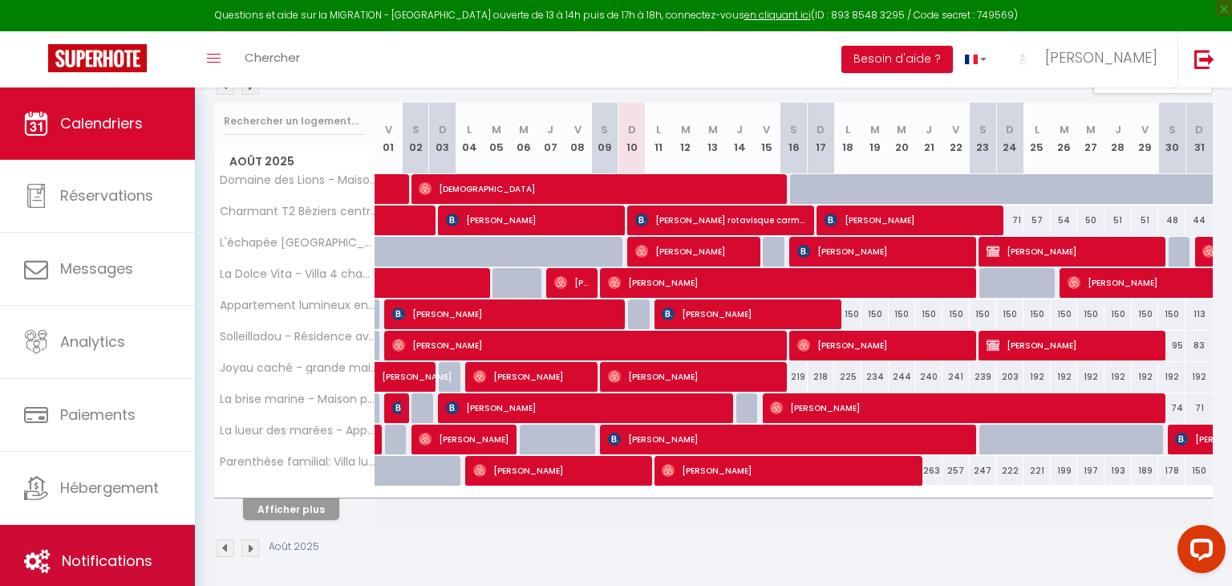
scroll to position [189, 0]
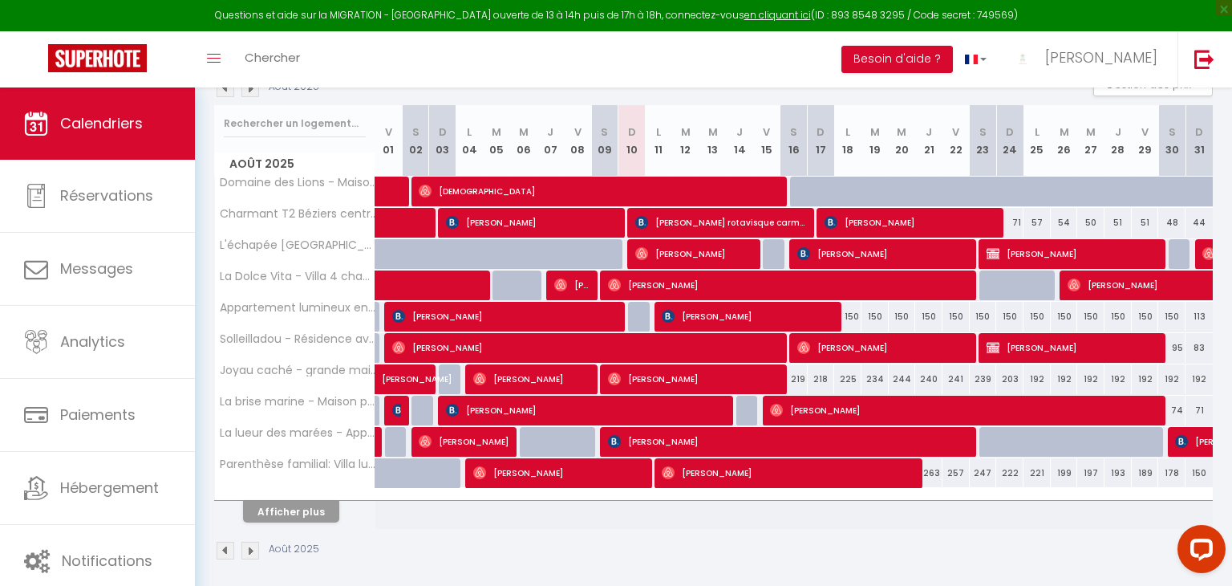
click at [308, 500] on div "Afficher plus" at bounding box center [291, 511] width 168 height 22
click at [316, 517] on button "Afficher plus" at bounding box center [291, 512] width 96 height 22
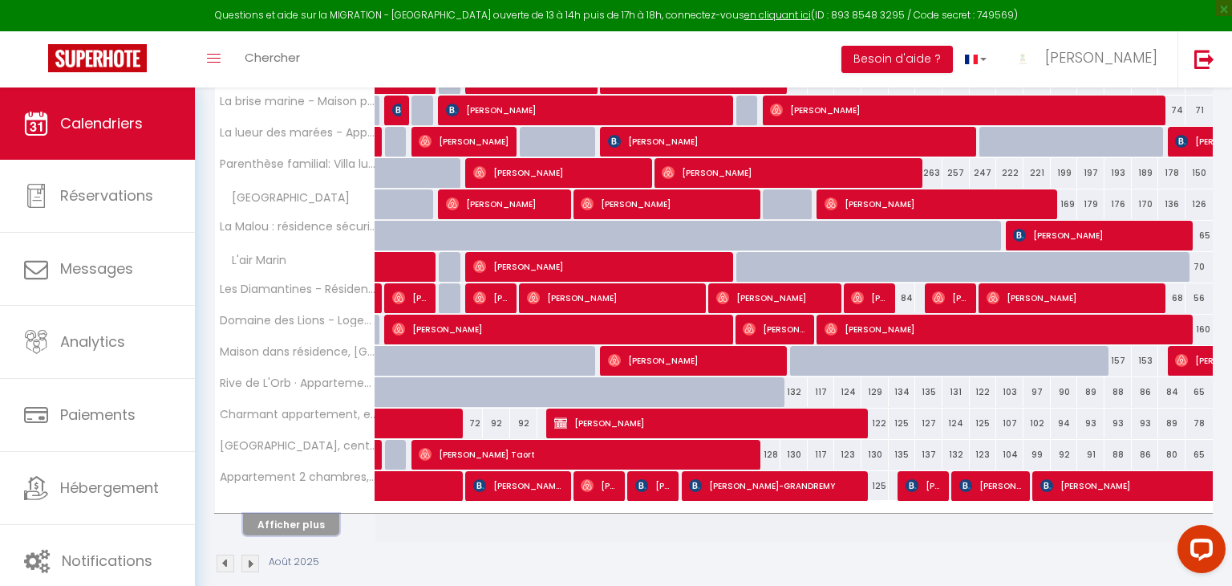
scroll to position [507, 0]
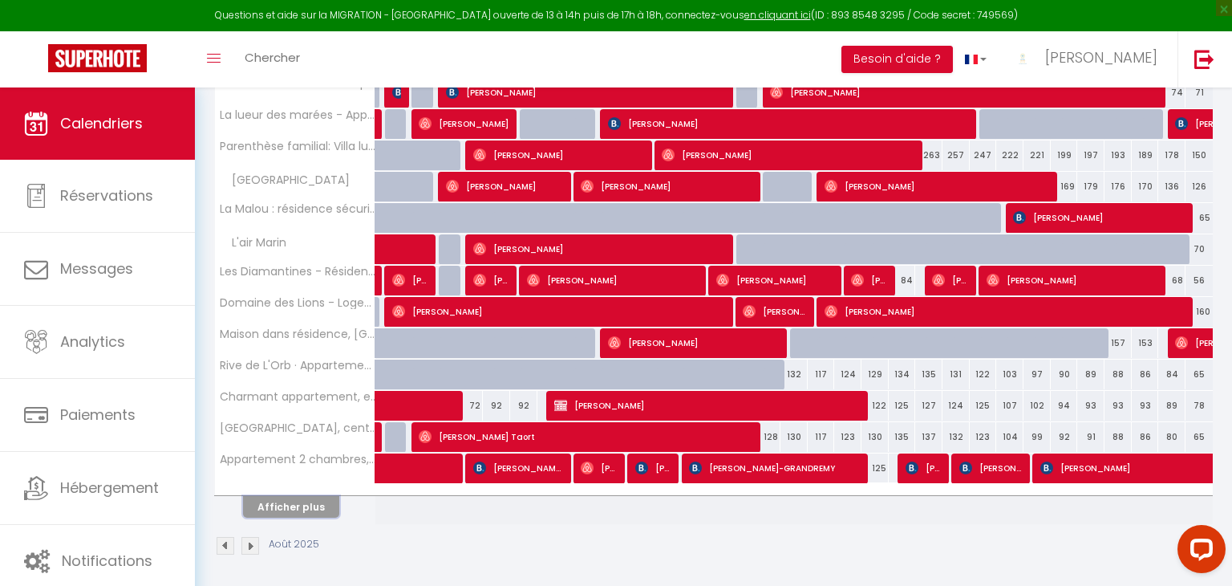
click at [279, 505] on button "Afficher plus" at bounding box center [291, 507] width 96 height 22
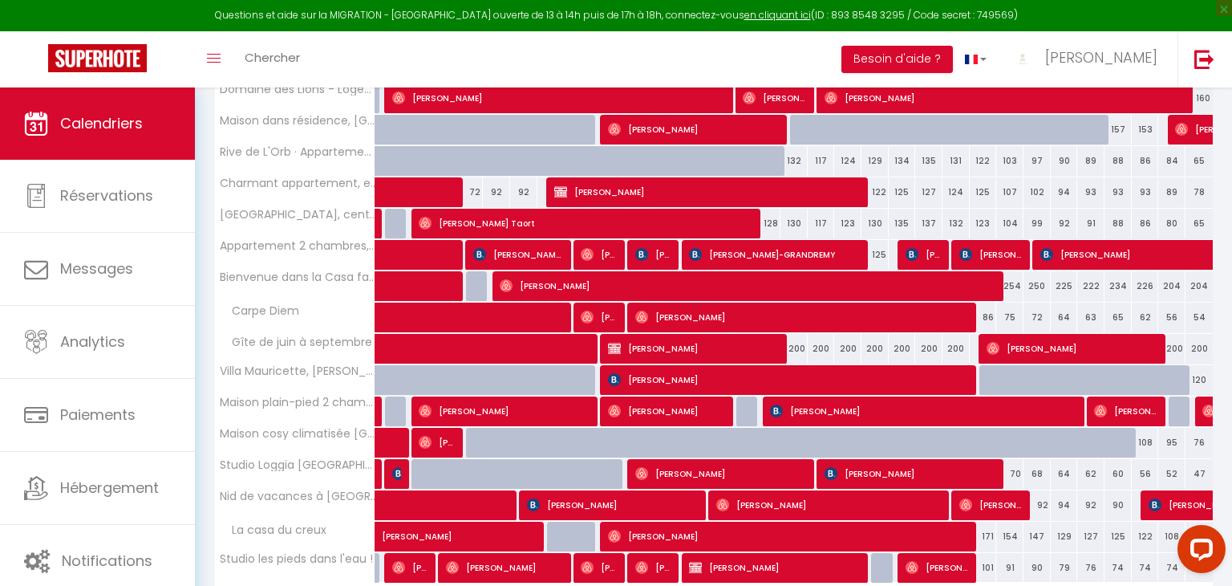
scroll to position [818, 0]
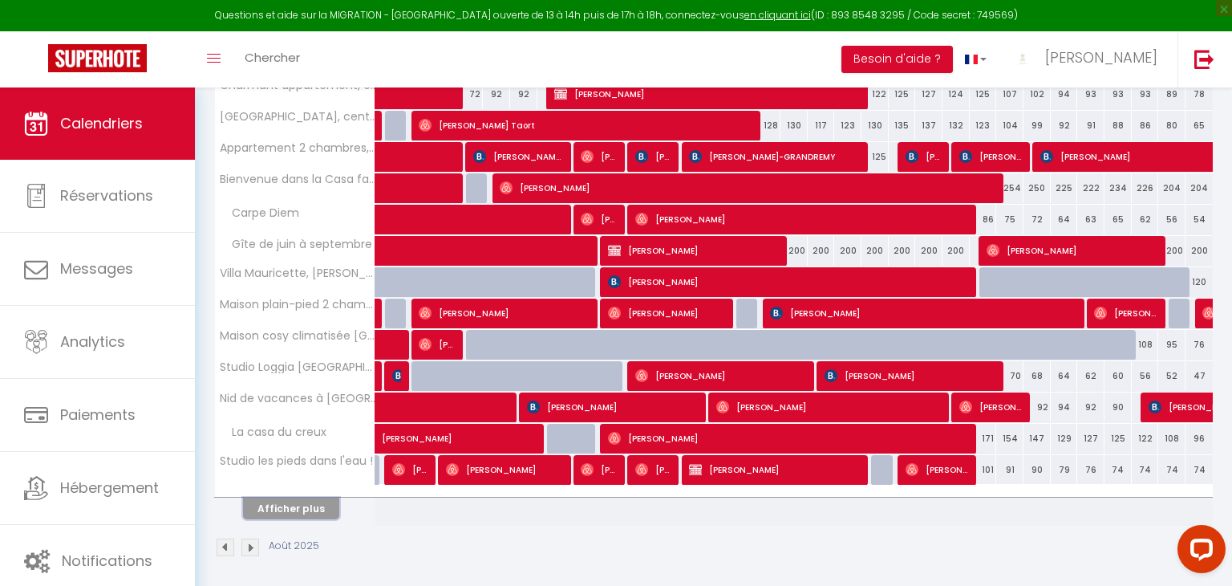
click at [291, 502] on button "Afficher plus" at bounding box center [291, 508] width 96 height 22
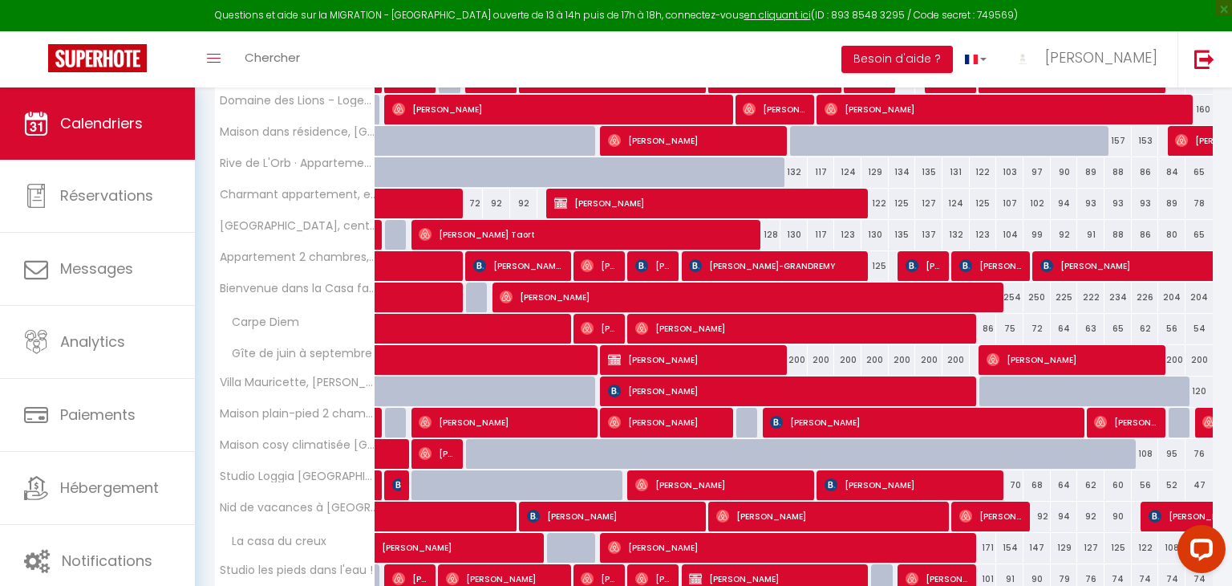
scroll to position [0, 0]
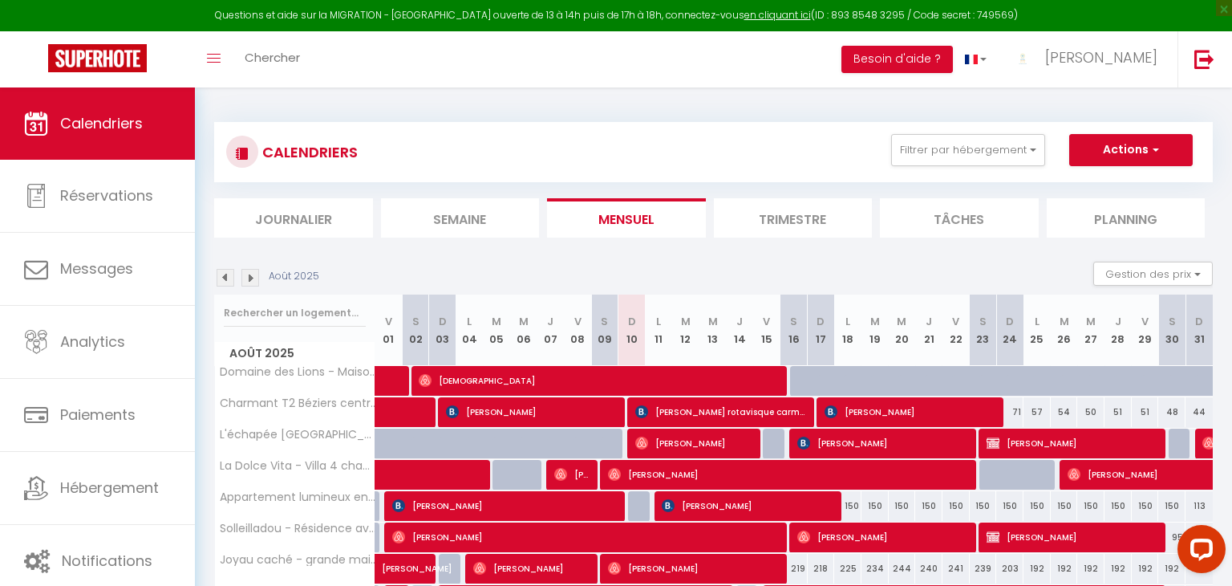
click at [223, 274] on img at bounding box center [226, 278] width 18 height 18
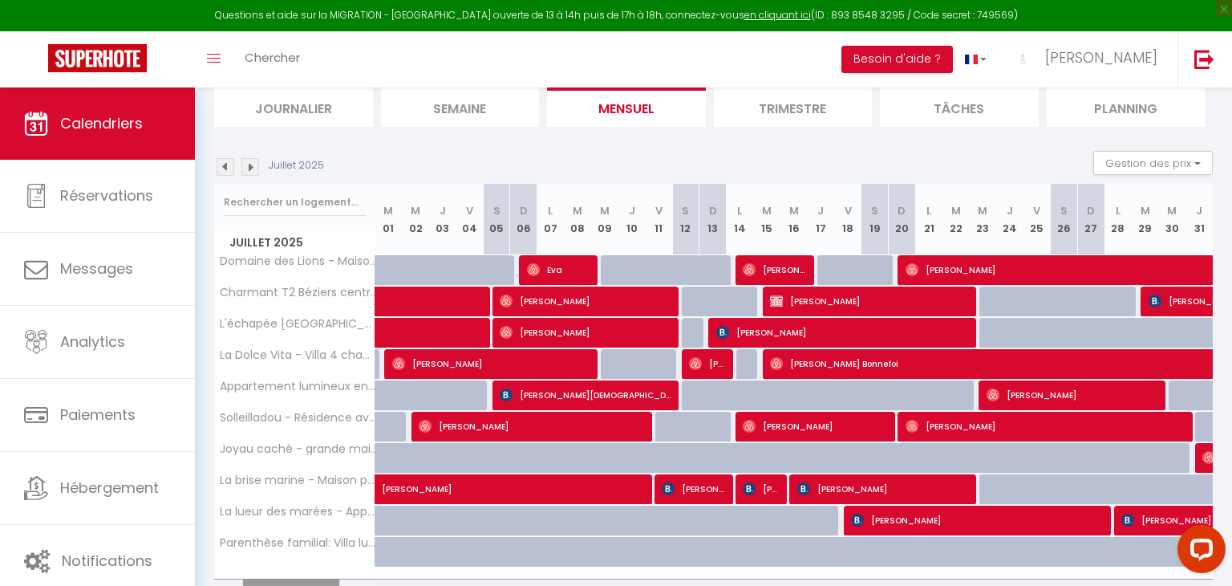
scroll to position [196, 0]
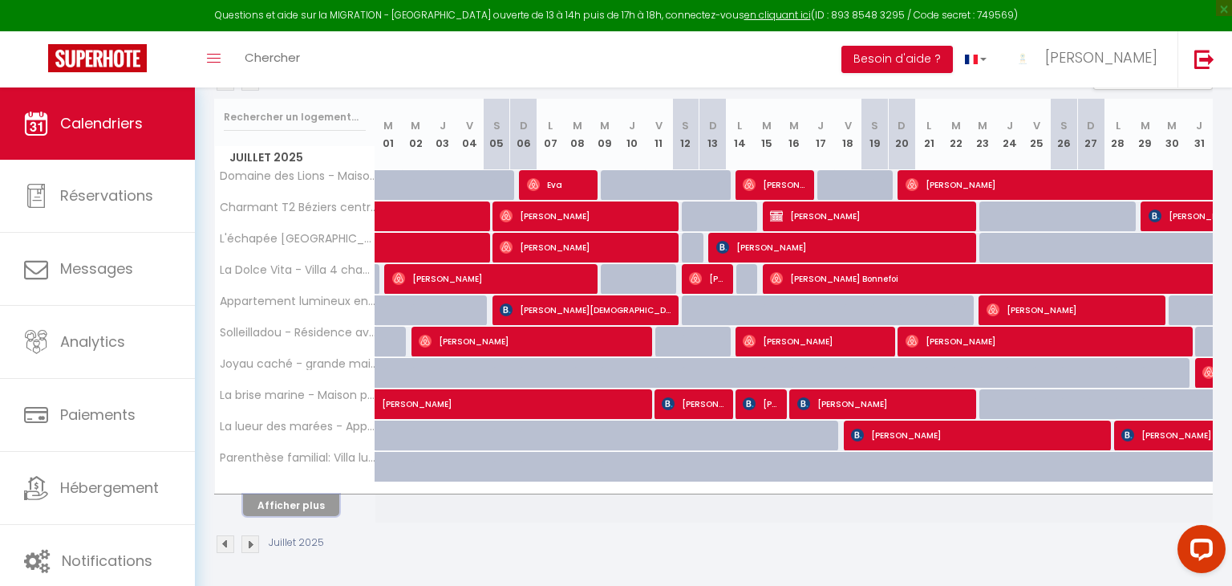
click at [301, 509] on button "Afficher plus" at bounding box center [291, 505] width 96 height 22
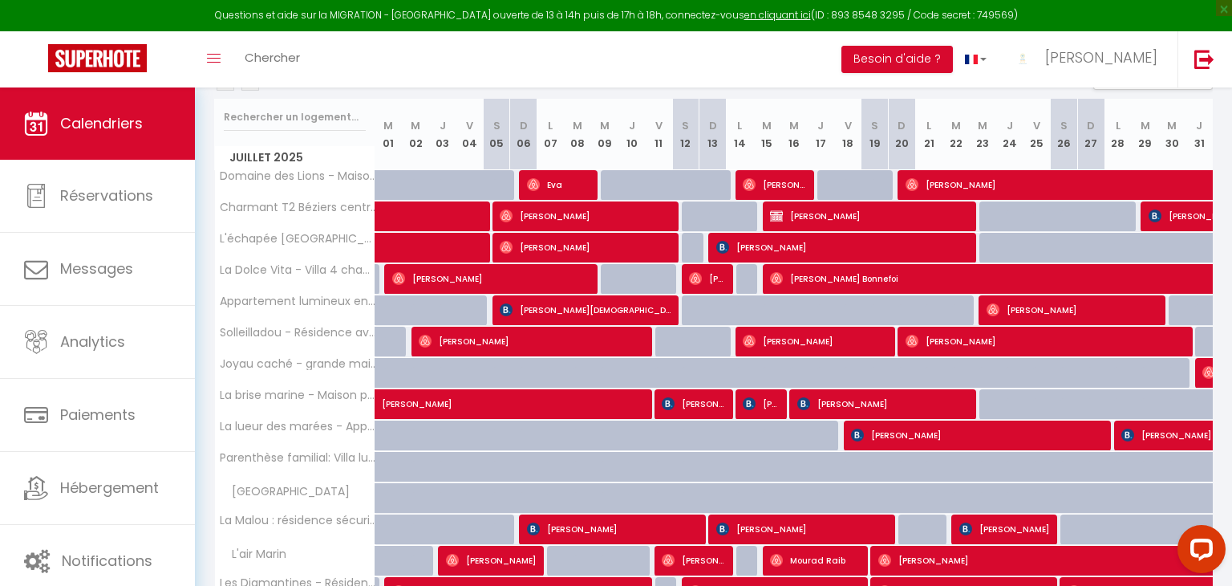
scroll to position [507, 0]
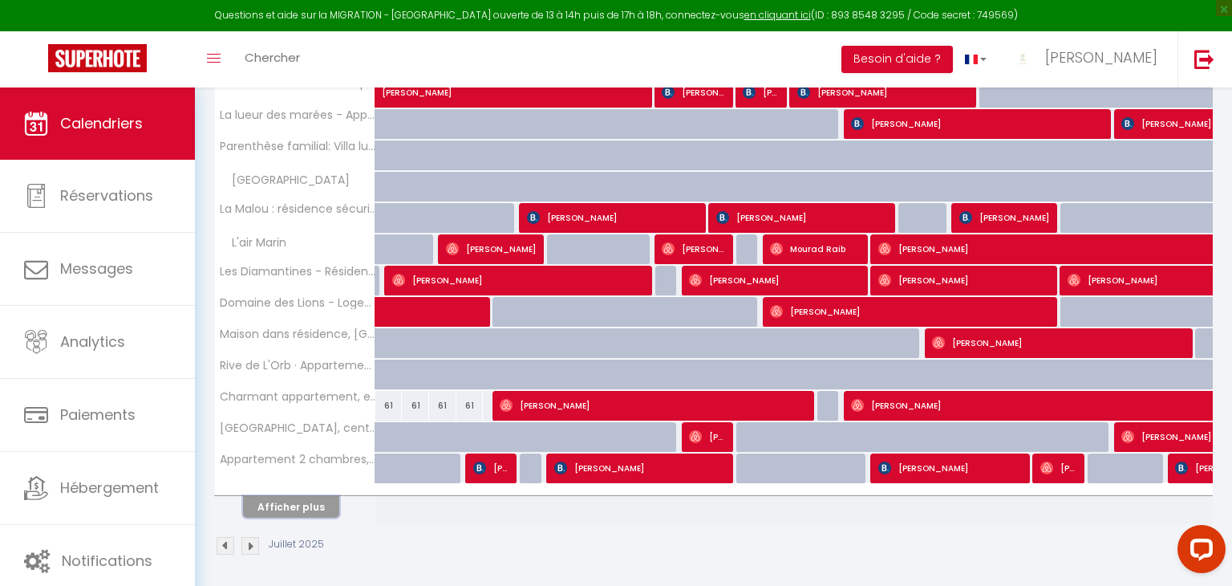
click at [293, 506] on button "Afficher plus" at bounding box center [291, 507] width 96 height 22
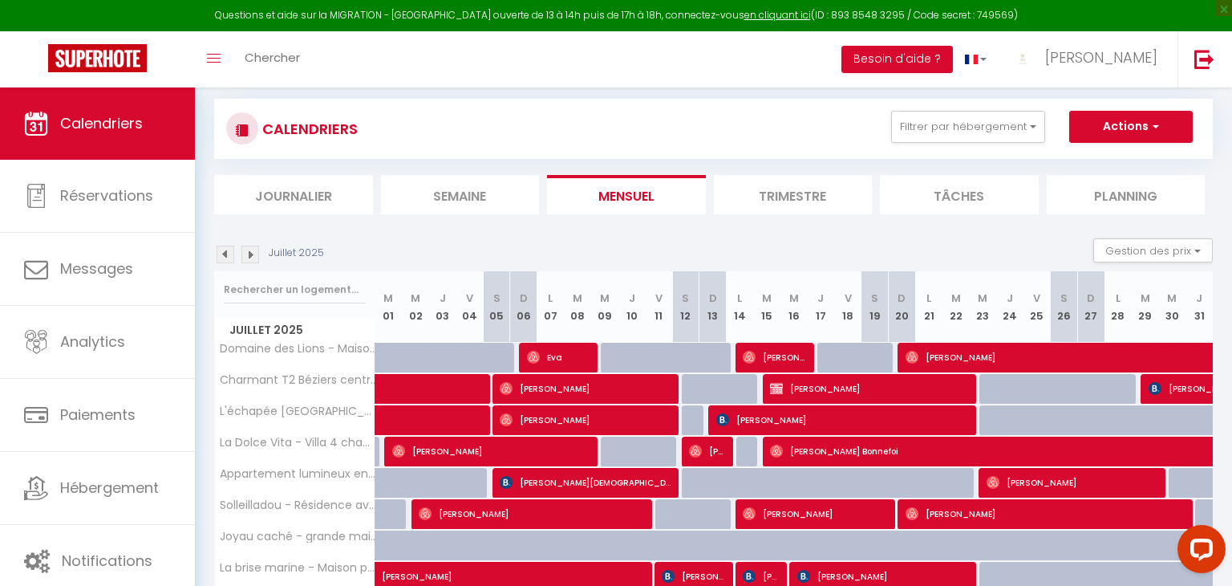
scroll to position [24, 0]
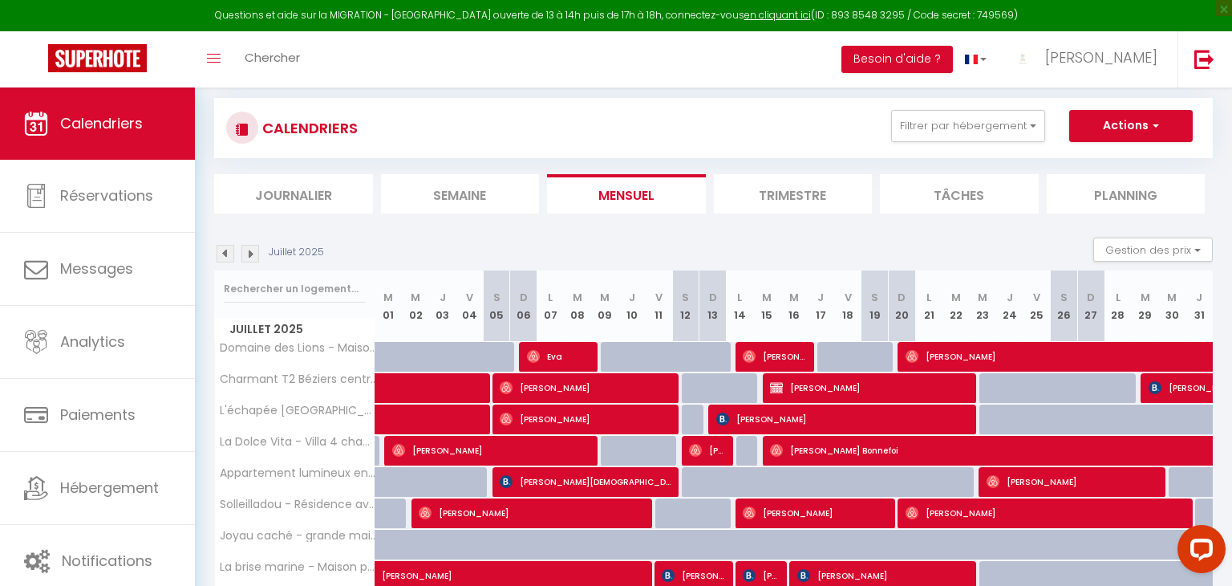
click at [246, 255] on img at bounding box center [250, 254] width 18 height 18
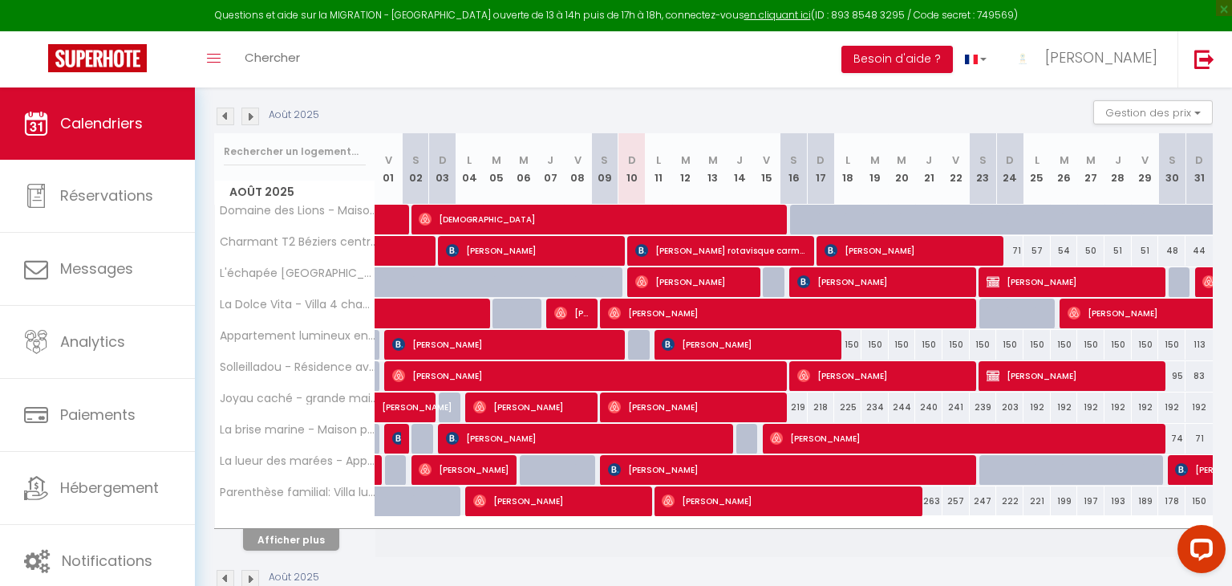
scroll to position [162, 0]
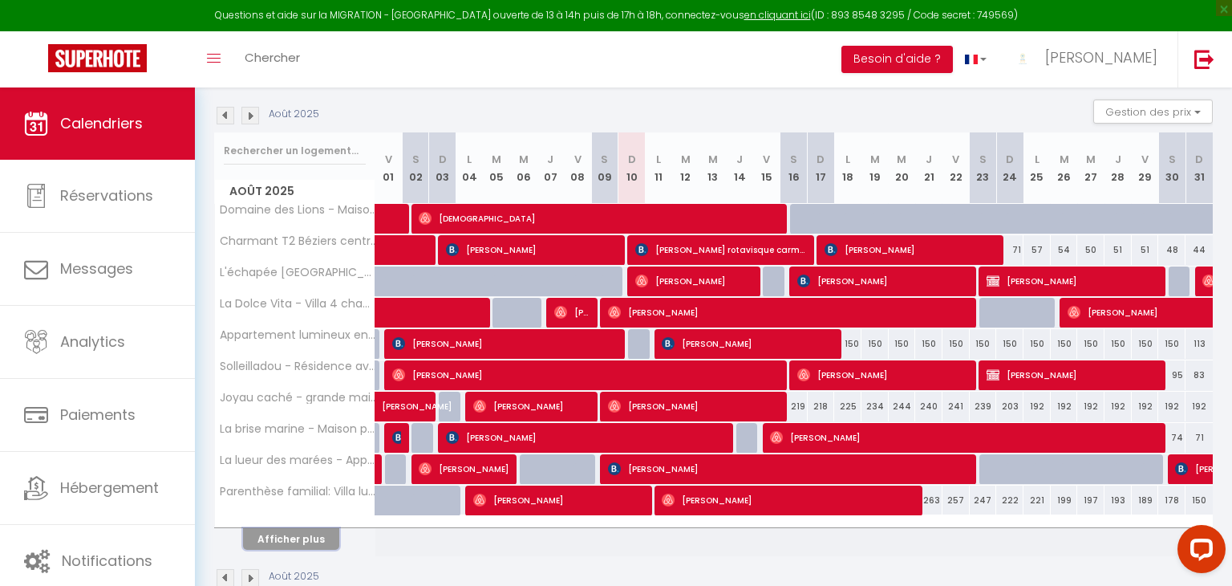
click at [306, 538] on button "Afficher plus" at bounding box center [291, 539] width 96 height 22
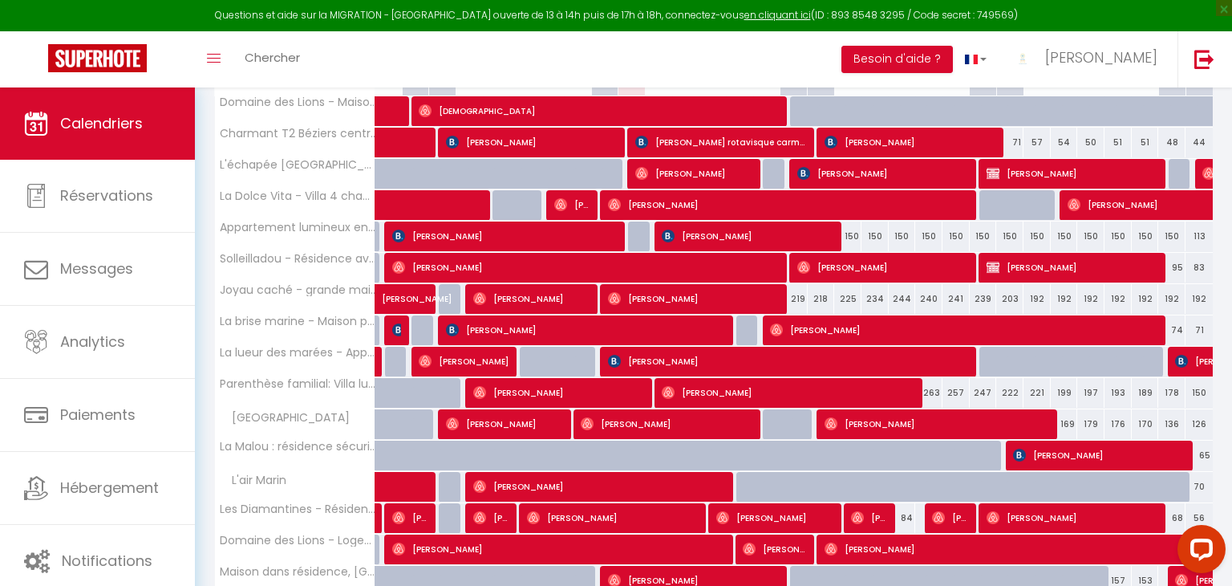
scroll to position [0, 0]
